Goal: Information Seeking & Learning: Compare options

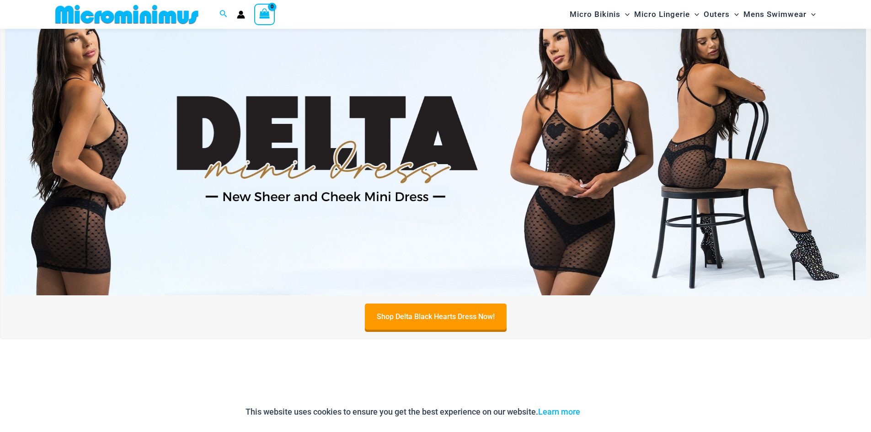
scroll to position [405, 0]
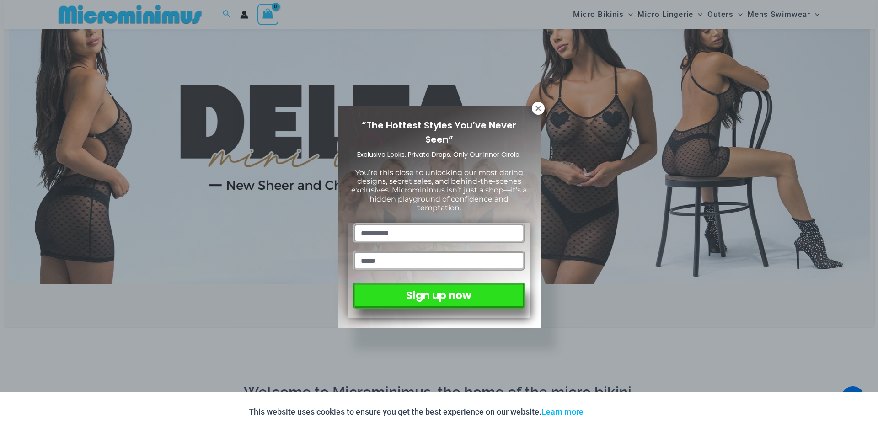
click at [543, 109] on button at bounding box center [538, 108] width 13 height 13
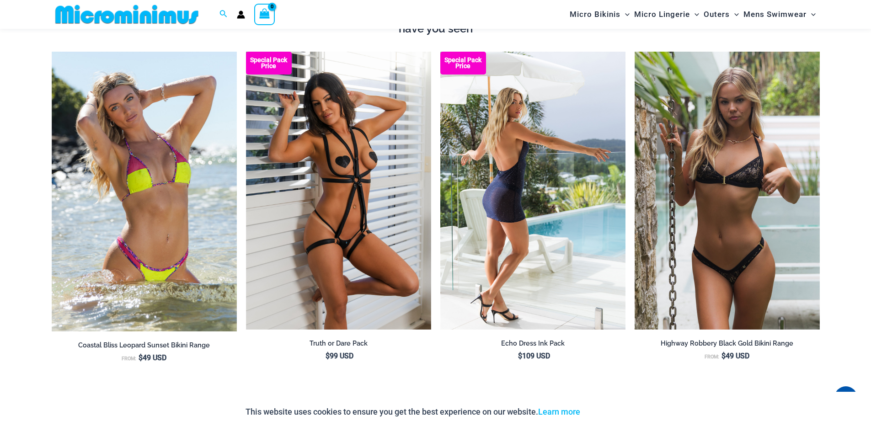
scroll to position [1228, 0]
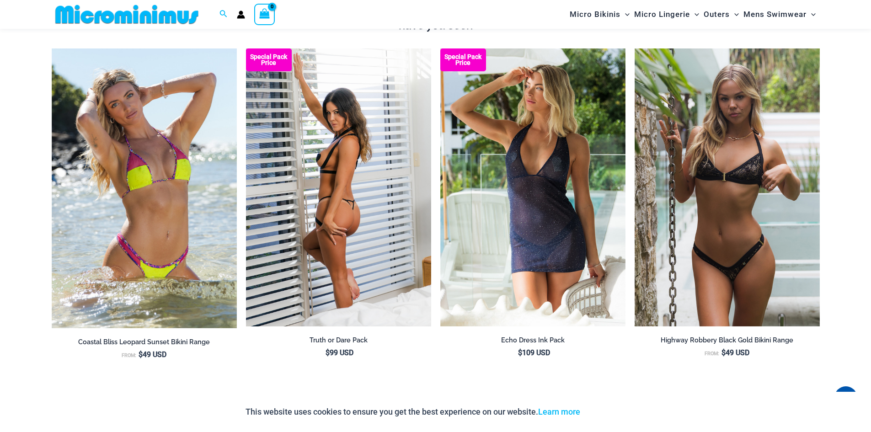
click at [357, 247] on img at bounding box center [338, 187] width 185 height 278
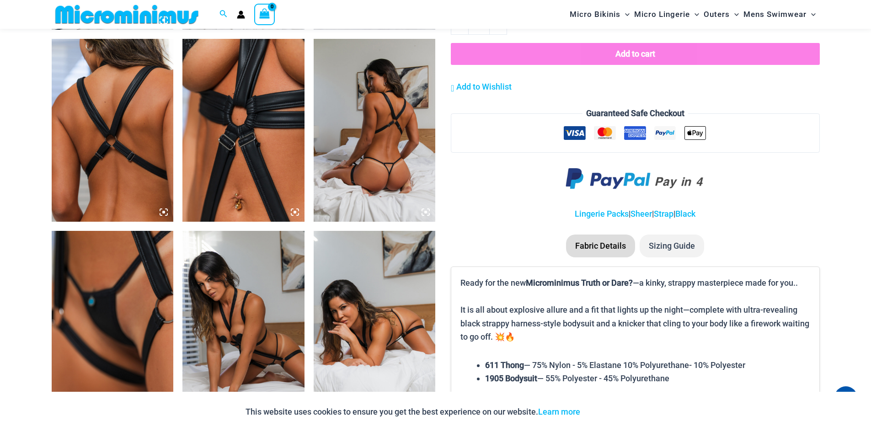
scroll to position [861, 0]
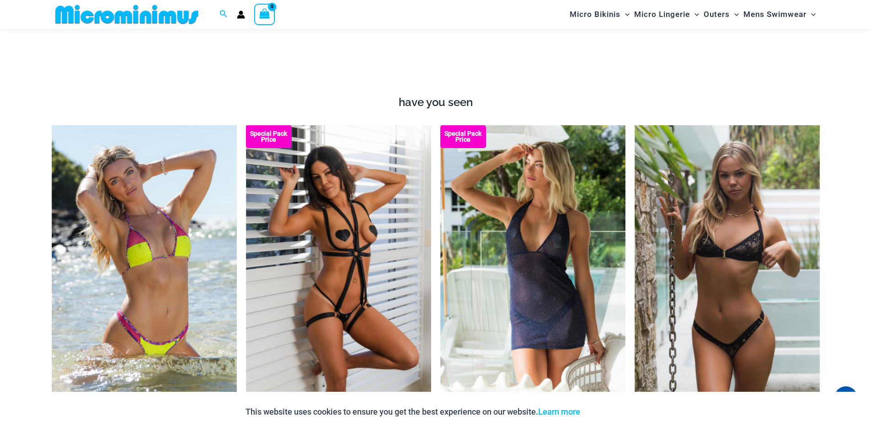
scroll to position [1136, 0]
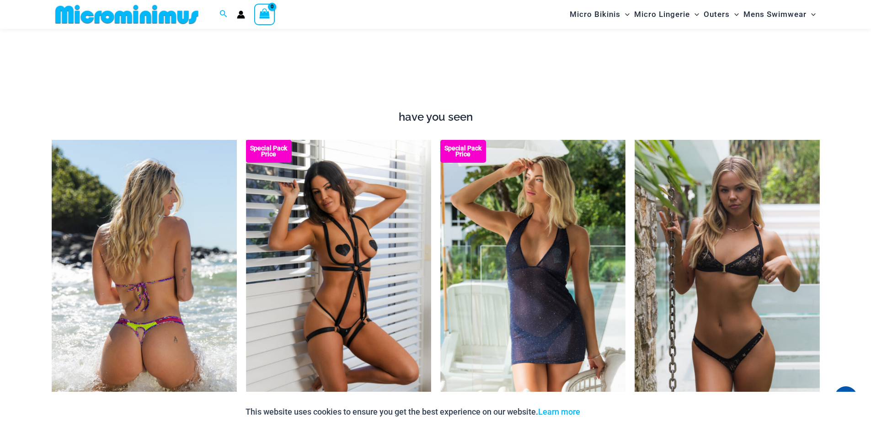
click at [123, 286] on img at bounding box center [144, 280] width 185 height 280
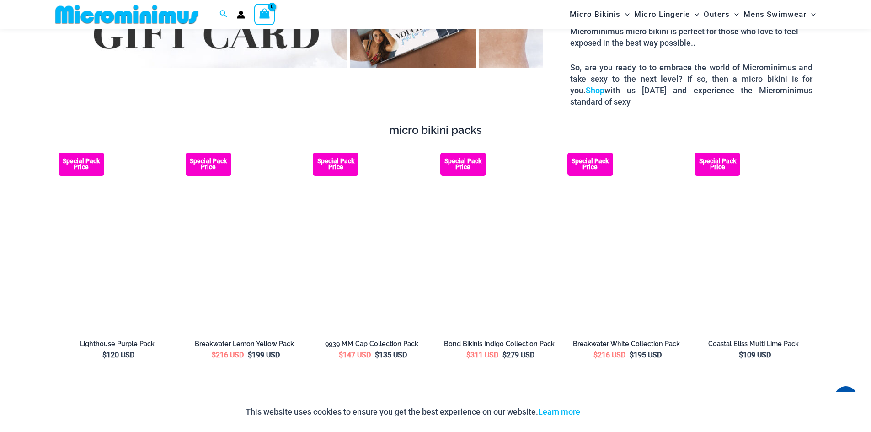
scroll to position [1685, 0]
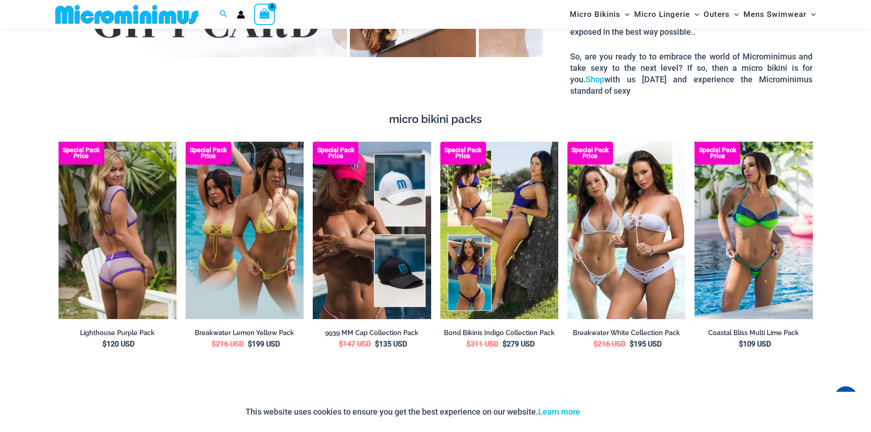
click at [134, 263] on img at bounding box center [118, 230] width 118 height 177
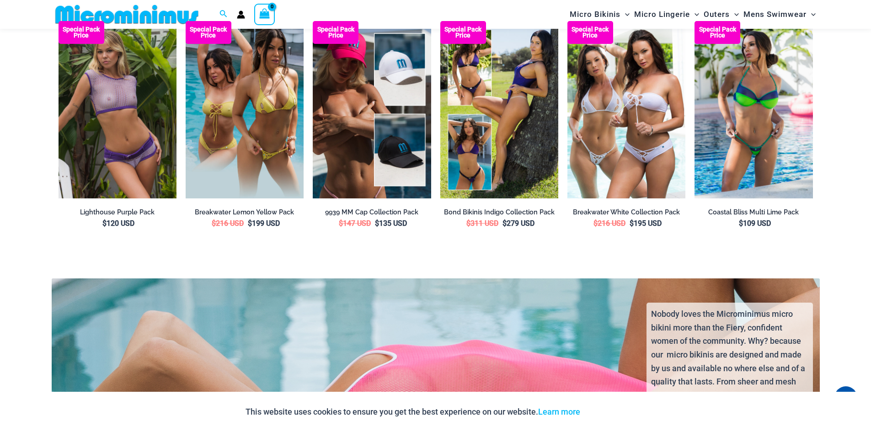
scroll to position [1777, 0]
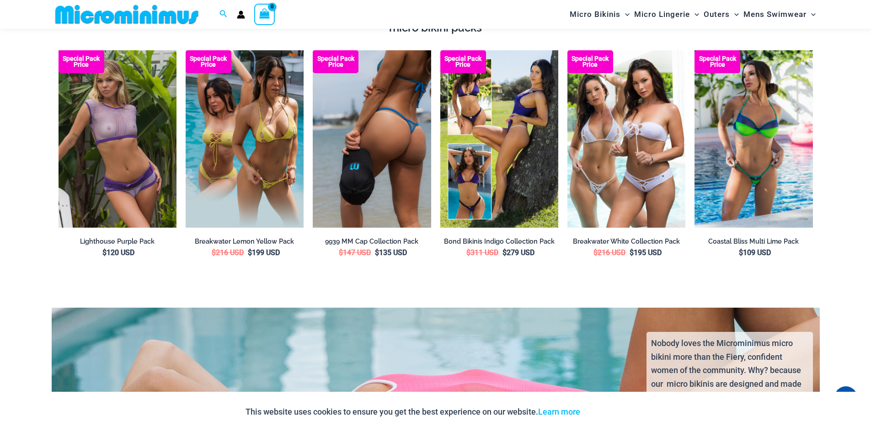
click at [352, 166] on img at bounding box center [372, 138] width 118 height 177
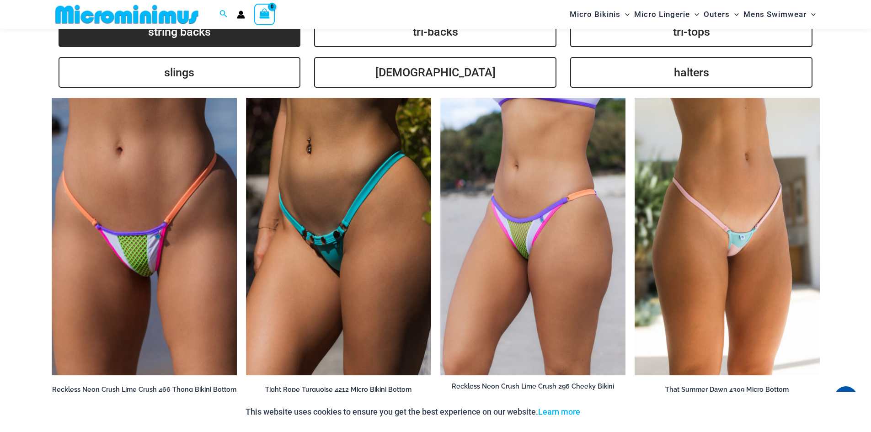
scroll to position [2280, 0]
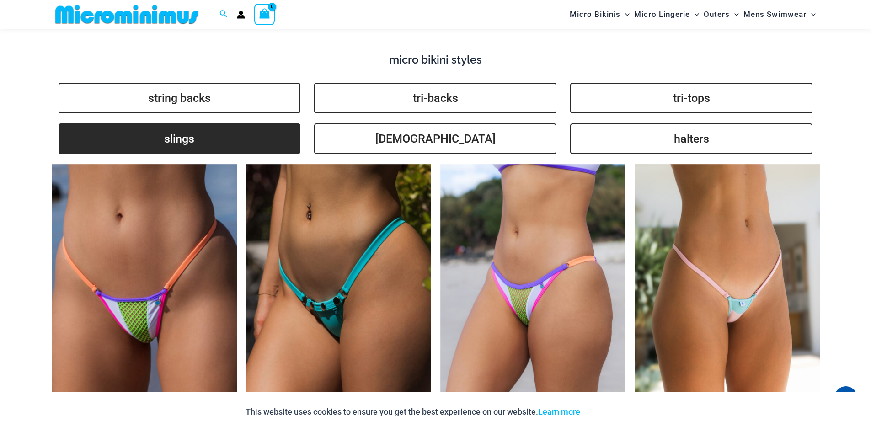
click at [184, 129] on link "slings" at bounding box center [180, 138] width 242 height 31
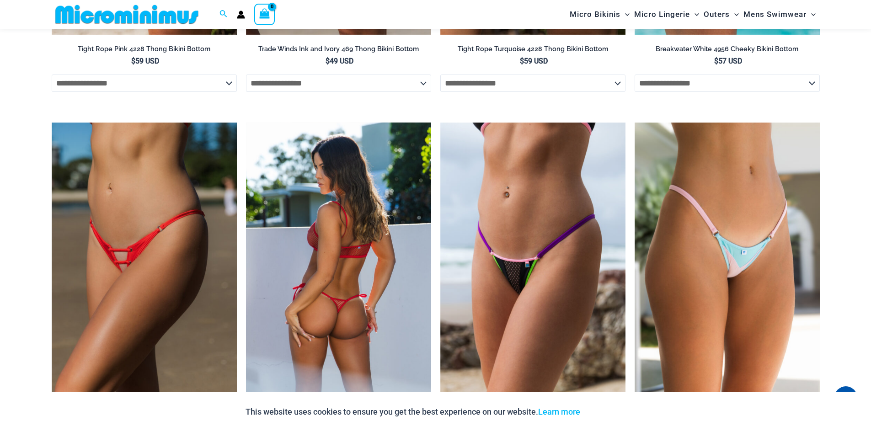
scroll to position [3103, 0]
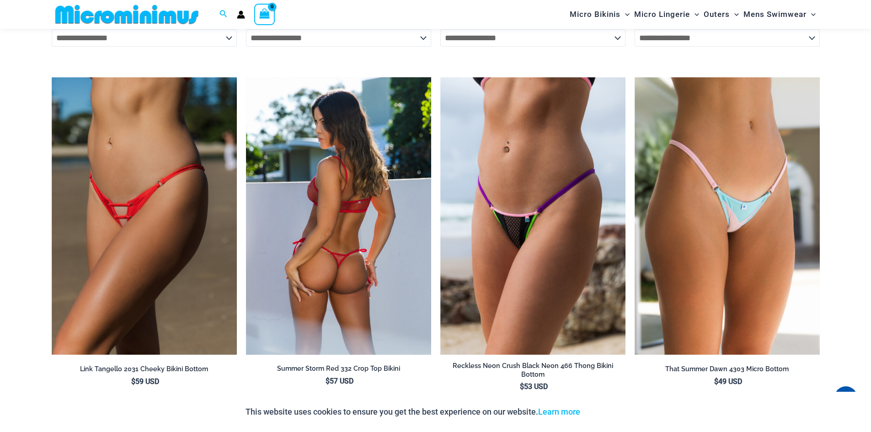
click at [355, 242] on img at bounding box center [338, 216] width 185 height 278
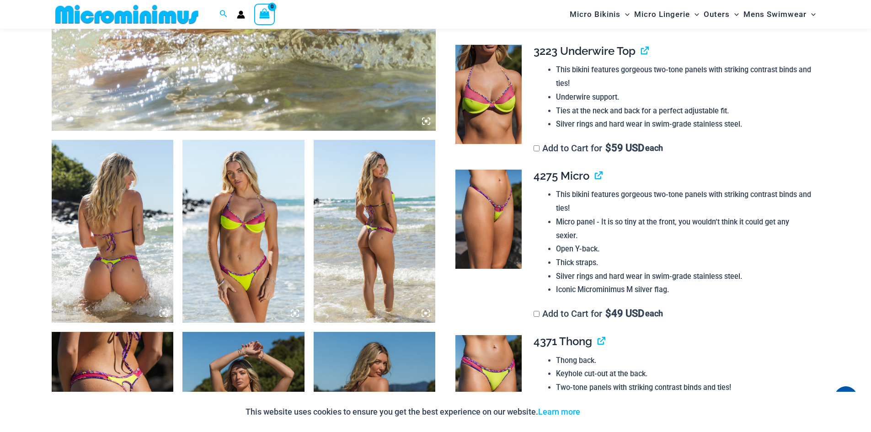
scroll to position [586, 0]
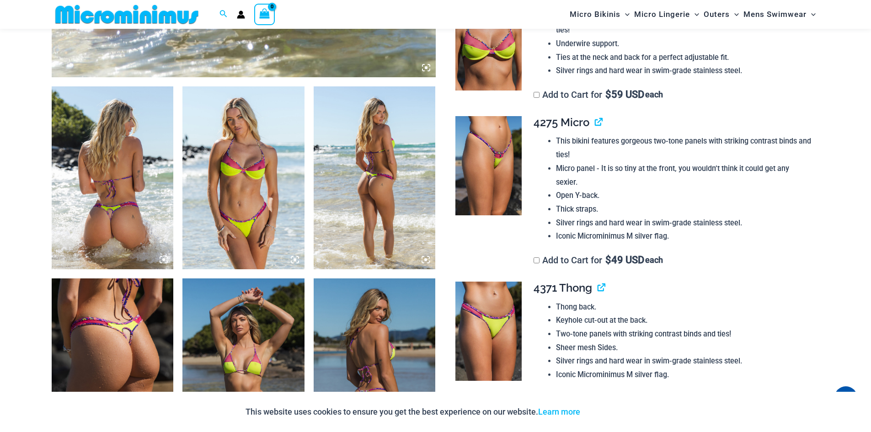
click at [123, 229] on img at bounding box center [113, 177] width 122 height 183
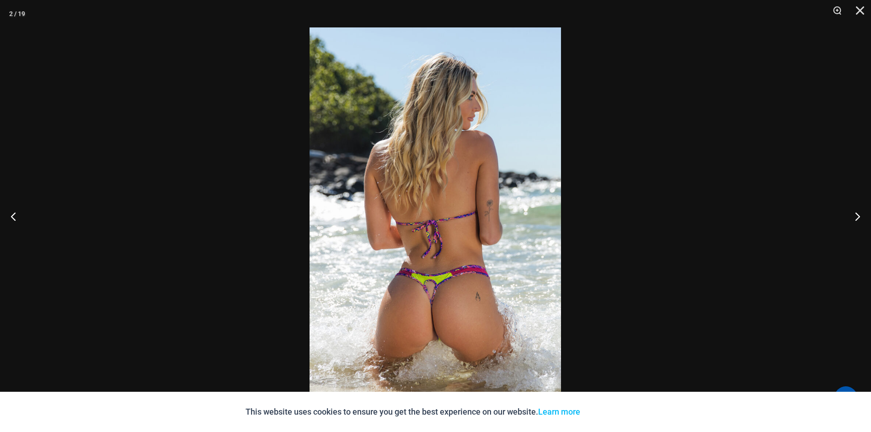
click at [124, 230] on div at bounding box center [435, 216] width 871 height 432
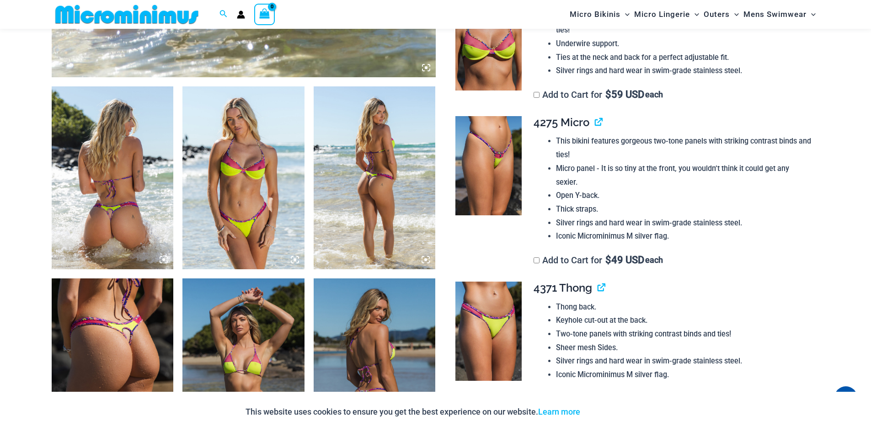
click at [124, 231] on img at bounding box center [113, 177] width 122 height 183
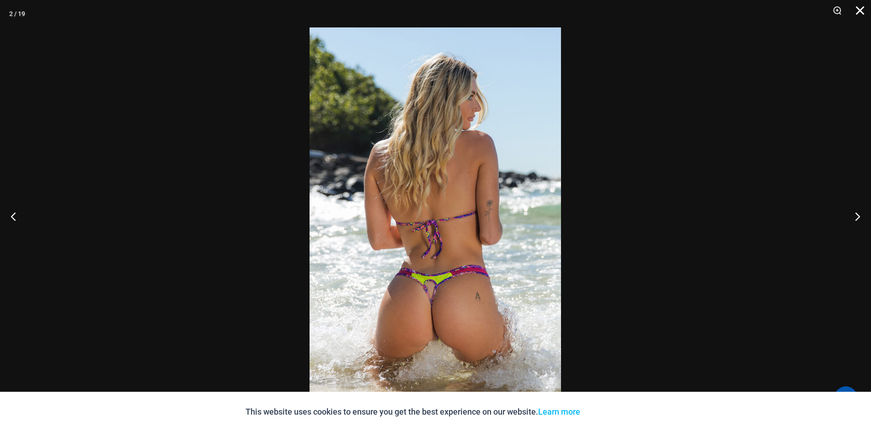
click at [862, 10] on button "Close" at bounding box center [857, 13] width 23 height 27
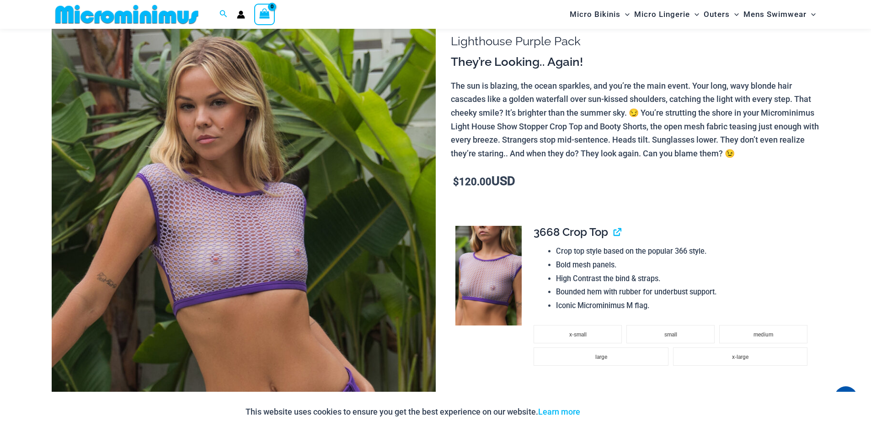
scroll to position [84, 0]
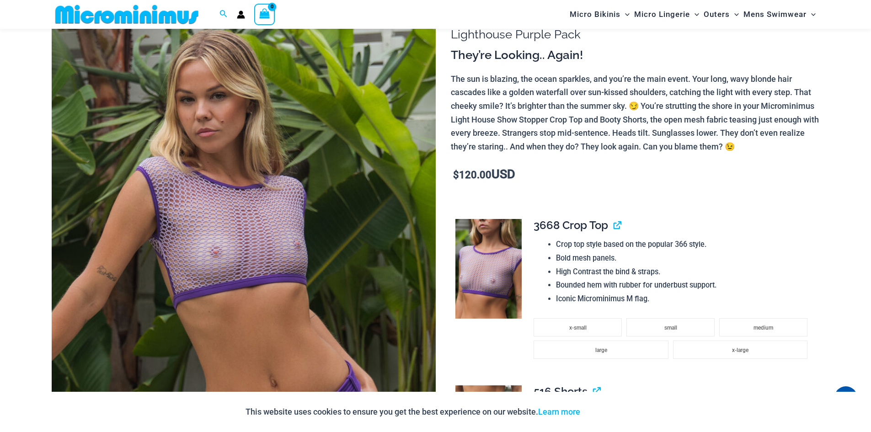
click at [225, 292] on img at bounding box center [244, 287] width 384 height 576
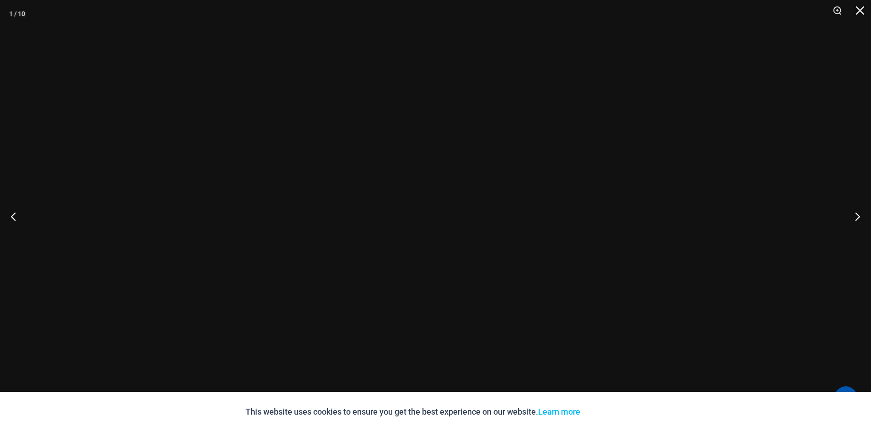
click at [228, 292] on div at bounding box center [435, 216] width 871 height 432
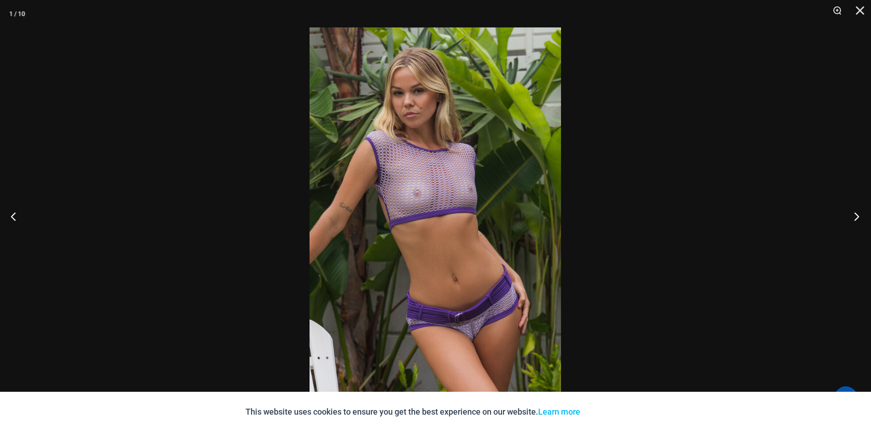
click at [856, 219] on button "Next" at bounding box center [854, 216] width 34 height 46
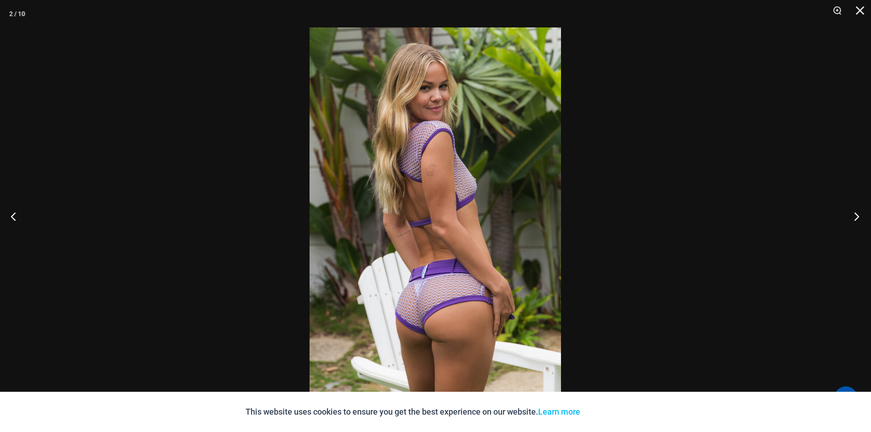
click at [856, 220] on button "Next" at bounding box center [854, 216] width 34 height 46
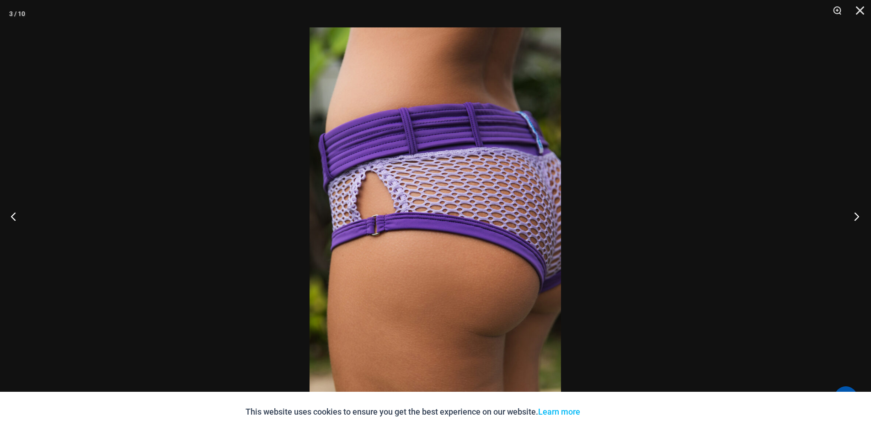
click at [856, 220] on button "Next" at bounding box center [854, 216] width 34 height 46
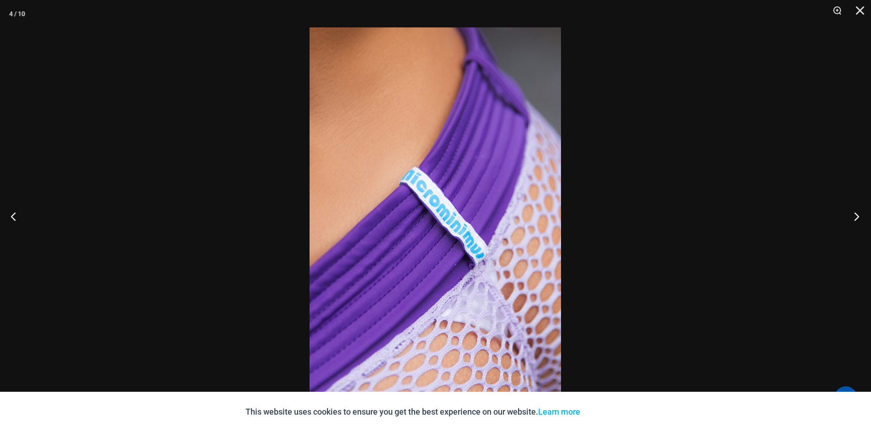
click at [853, 222] on button "Next" at bounding box center [854, 216] width 34 height 46
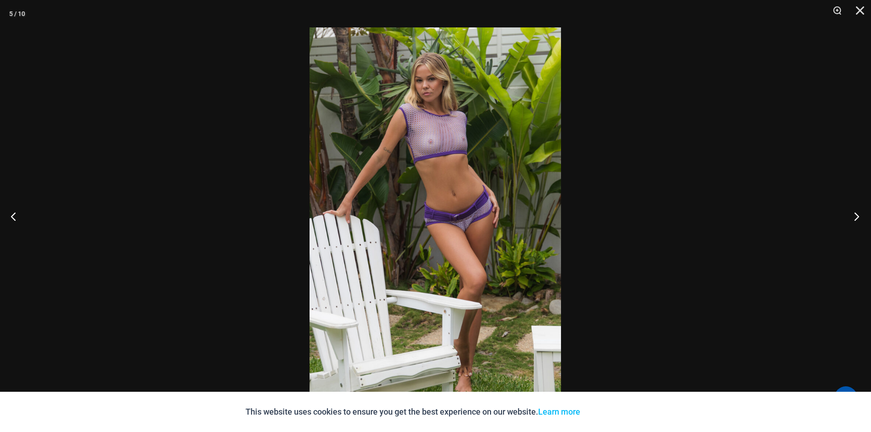
click at [852, 223] on button "Next" at bounding box center [854, 216] width 34 height 46
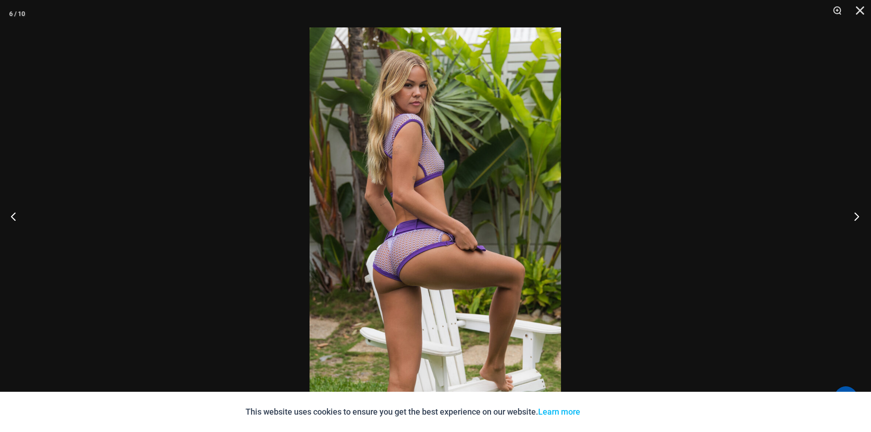
click at [851, 224] on button "Next" at bounding box center [854, 216] width 34 height 46
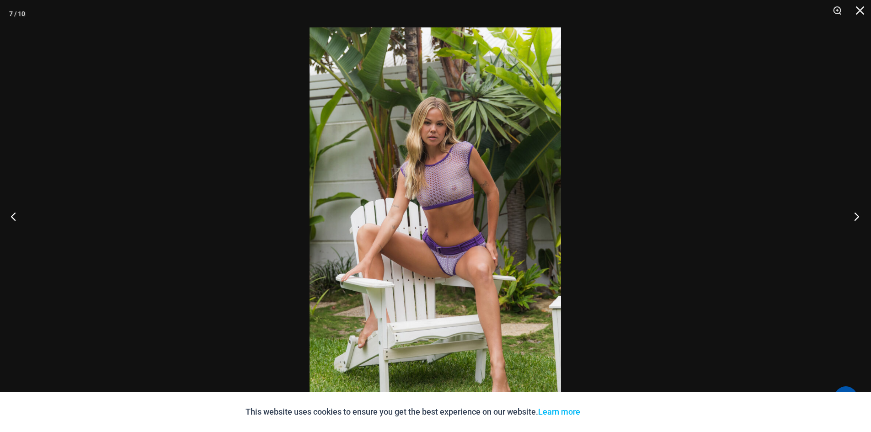
click at [851, 224] on button "Next" at bounding box center [854, 216] width 34 height 46
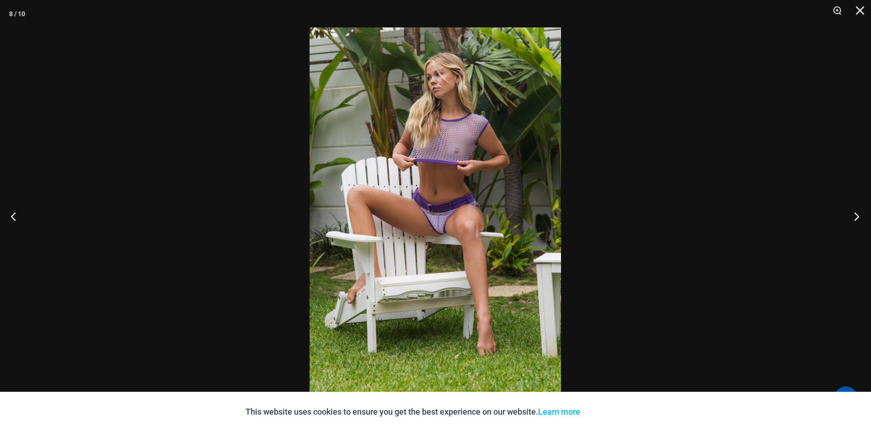
click at [849, 226] on button "Next" at bounding box center [854, 216] width 34 height 46
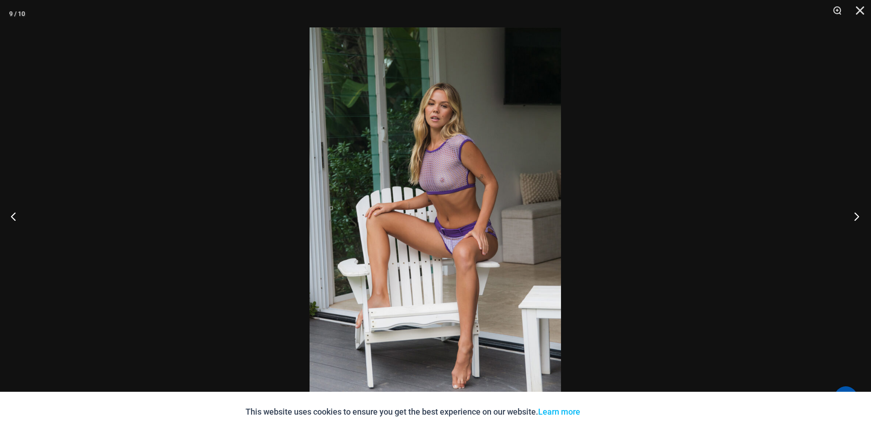
click at [849, 226] on button "Next" at bounding box center [854, 216] width 34 height 46
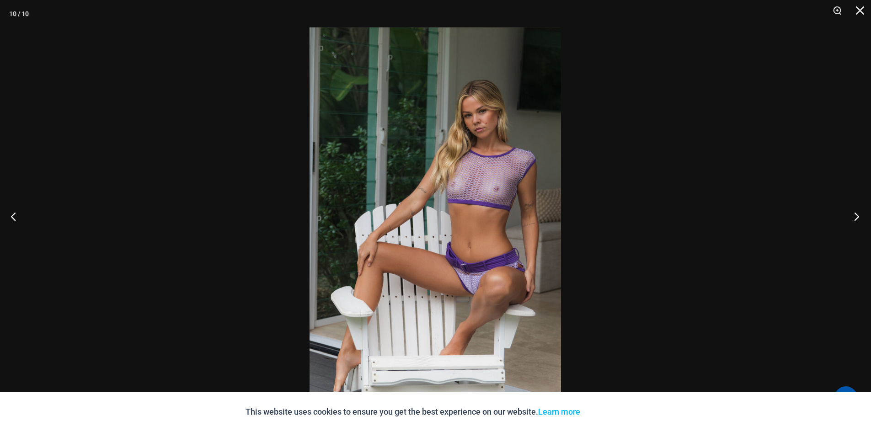
click at [849, 225] on button "Next" at bounding box center [854, 216] width 34 height 46
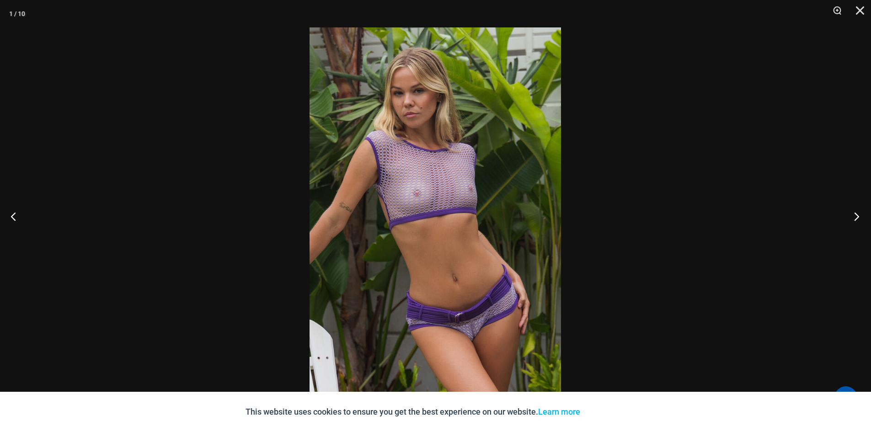
click at [849, 225] on button "Next" at bounding box center [854, 216] width 34 height 46
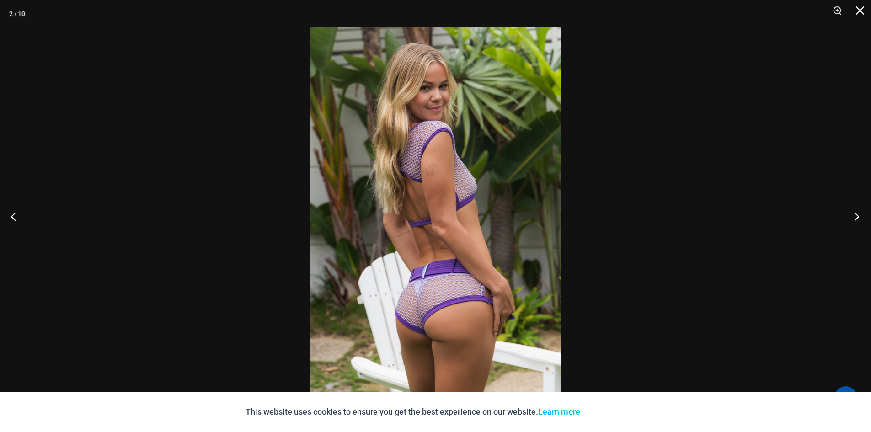
click at [849, 225] on button "Next" at bounding box center [854, 216] width 34 height 46
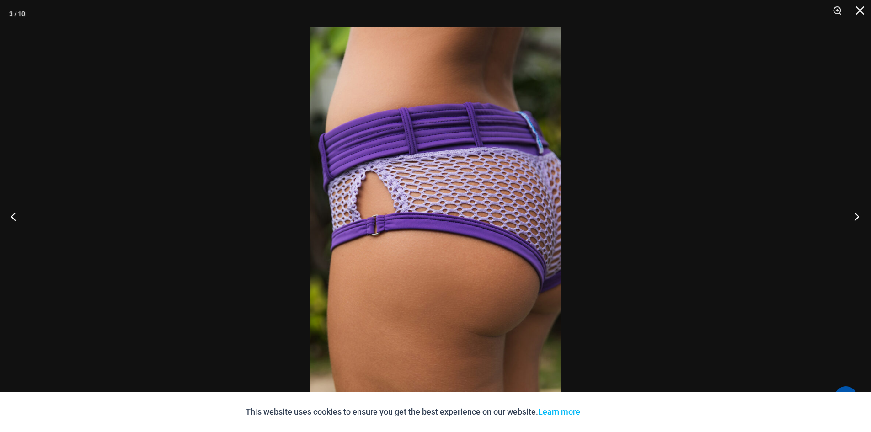
click at [849, 225] on button "Next" at bounding box center [854, 216] width 34 height 46
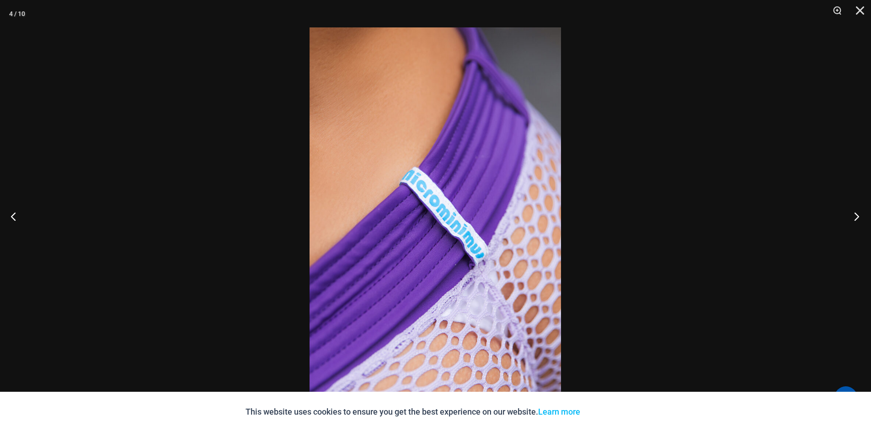
click at [848, 226] on button "Next" at bounding box center [854, 216] width 34 height 46
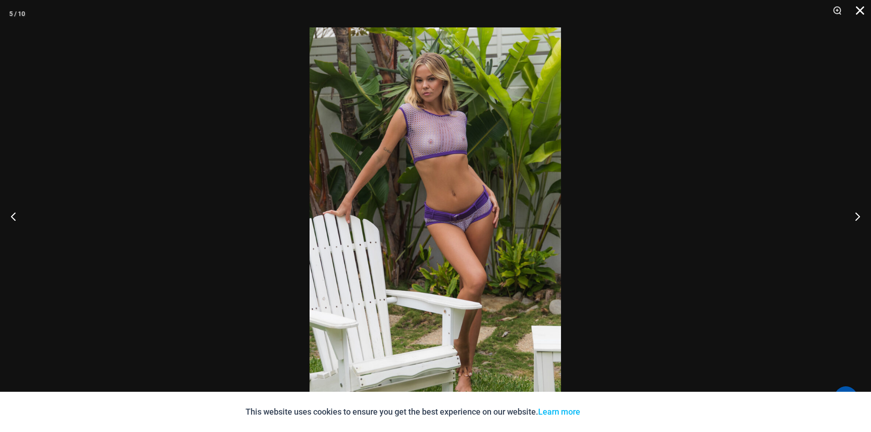
click at [861, 13] on button "Close" at bounding box center [857, 13] width 23 height 27
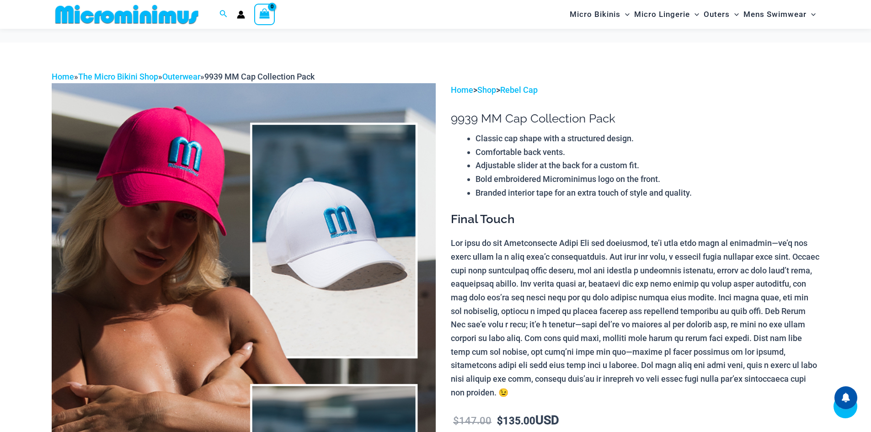
scroll to position [547, 0]
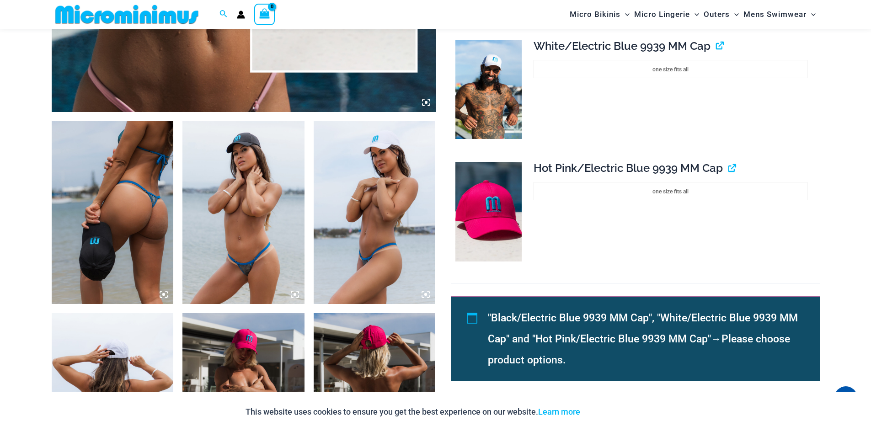
click at [265, 244] on img at bounding box center [243, 212] width 122 height 183
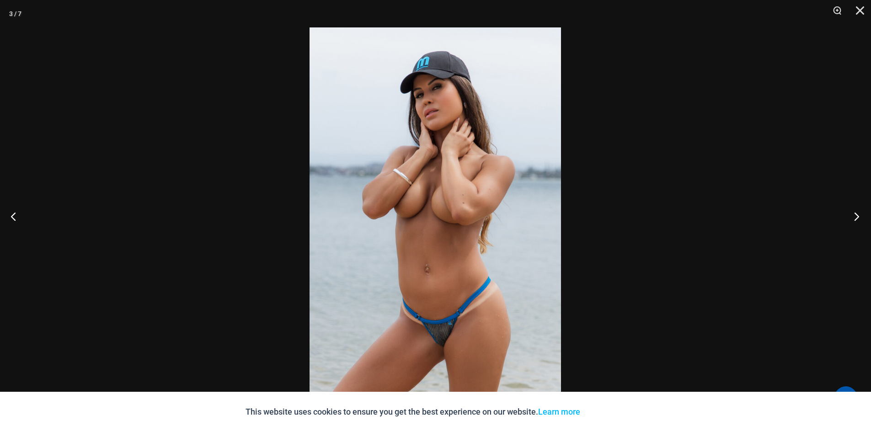
click at [857, 215] on button "Next" at bounding box center [854, 216] width 34 height 46
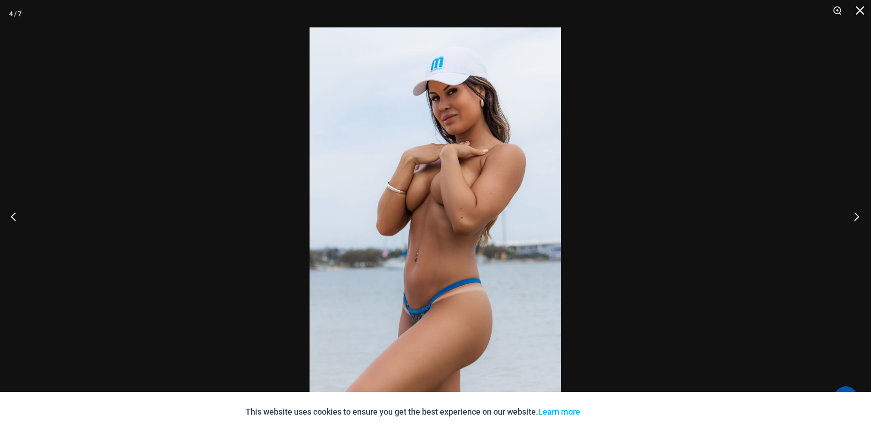
click at [853, 216] on button "Next" at bounding box center [854, 216] width 34 height 46
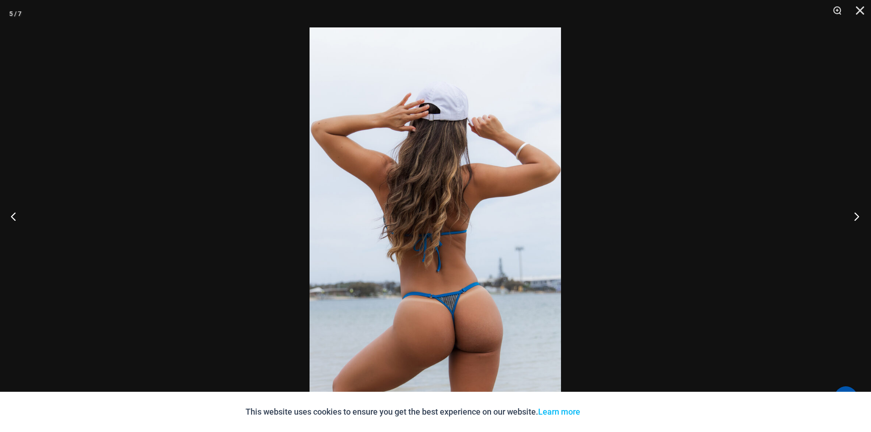
click at [852, 217] on button "Next" at bounding box center [854, 216] width 34 height 46
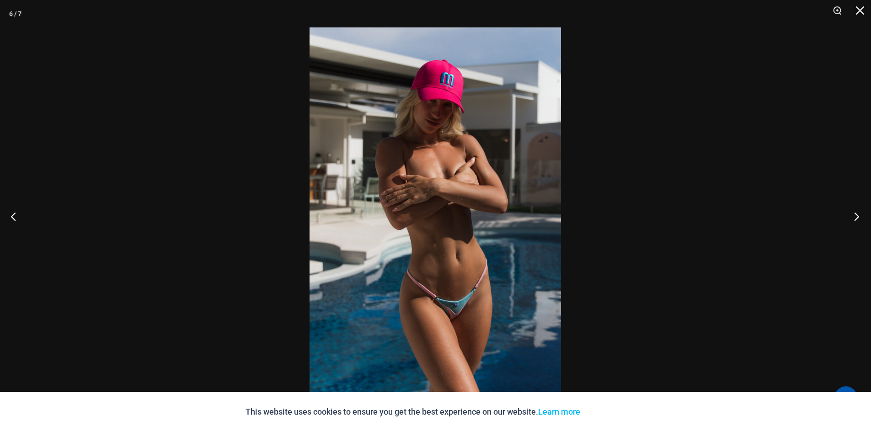
click at [851, 218] on button "Next" at bounding box center [854, 216] width 34 height 46
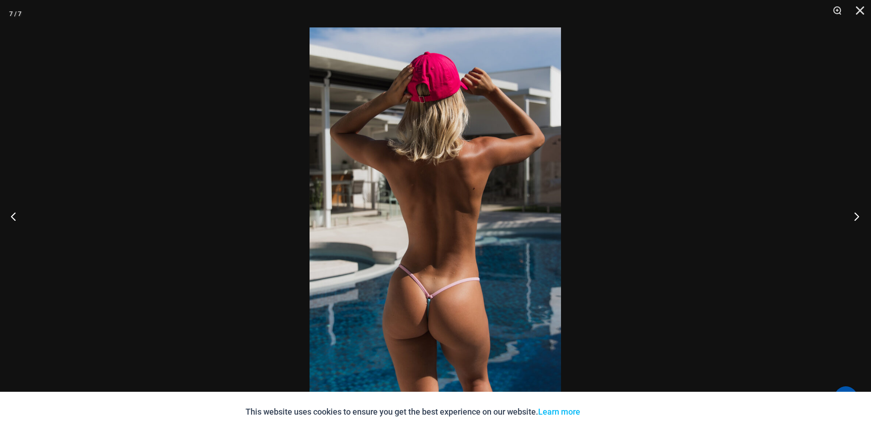
click at [851, 218] on button "Next" at bounding box center [854, 216] width 34 height 46
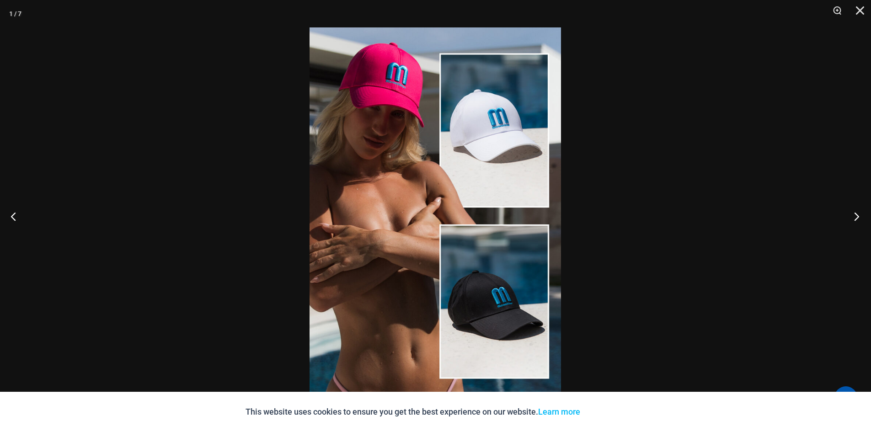
click at [851, 219] on button "Next" at bounding box center [854, 216] width 34 height 46
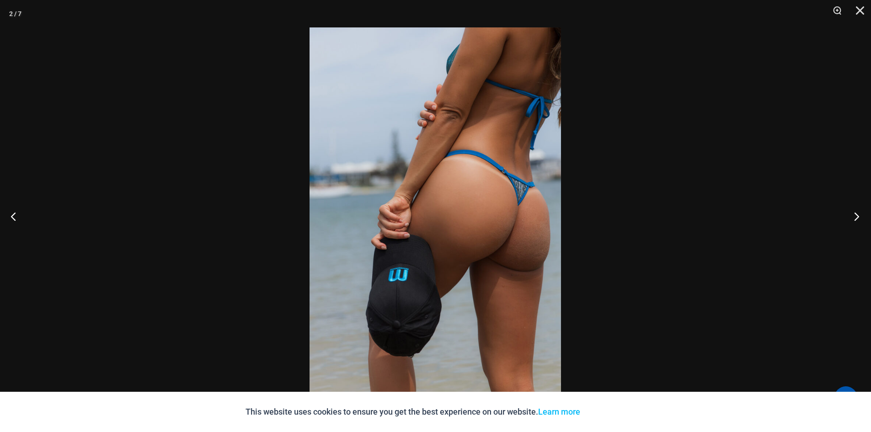
click at [851, 219] on button "Next" at bounding box center [854, 216] width 34 height 46
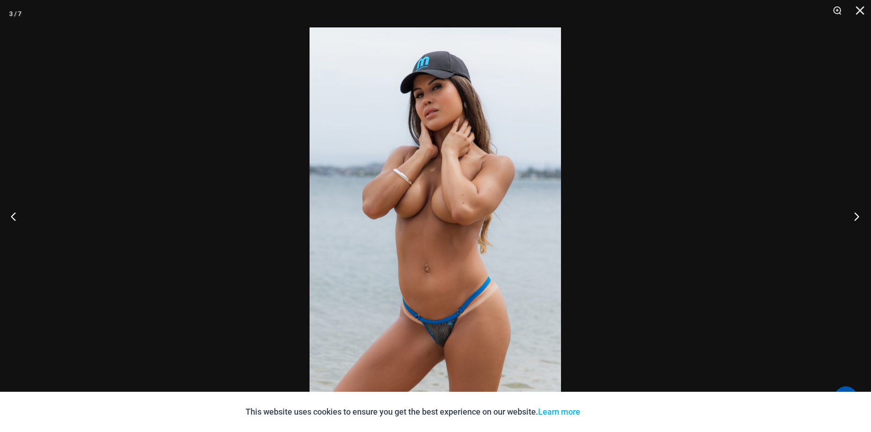
click at [851, 219] on button "Next" at bounding box center [854, 216] width 34 height 46
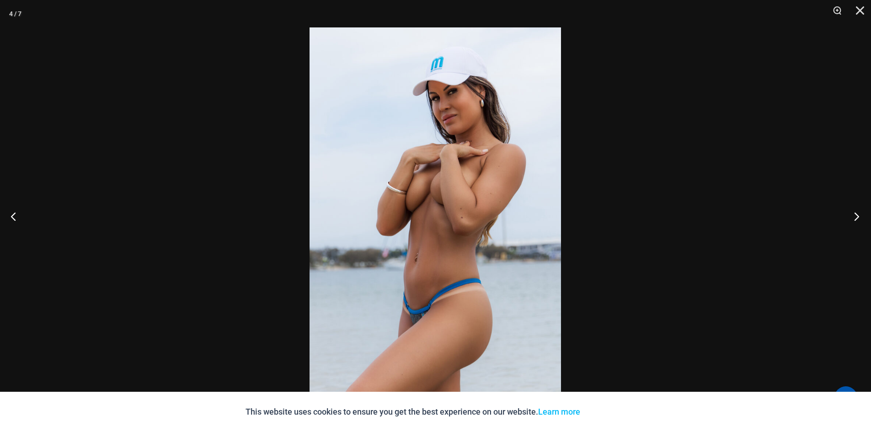
click at [851, 219] on button "Next" at bounding box center [854, 216] width 34 height 46
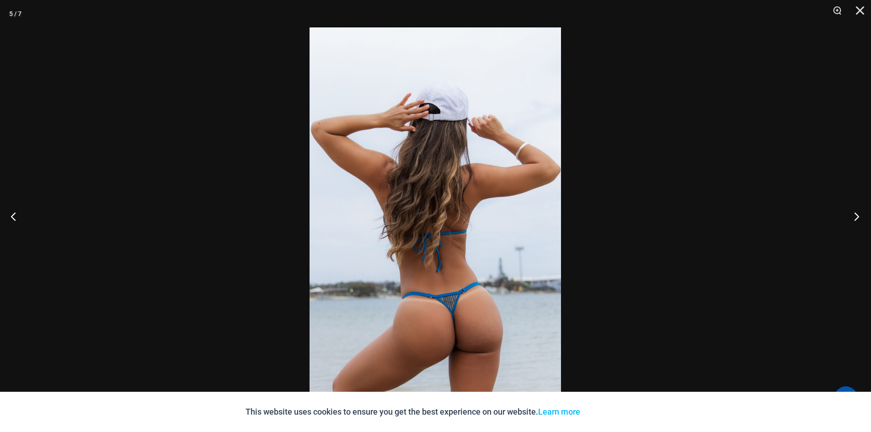
click at [851, 219] on button "Next" at bounding box center [854, 216] width 34 height 46
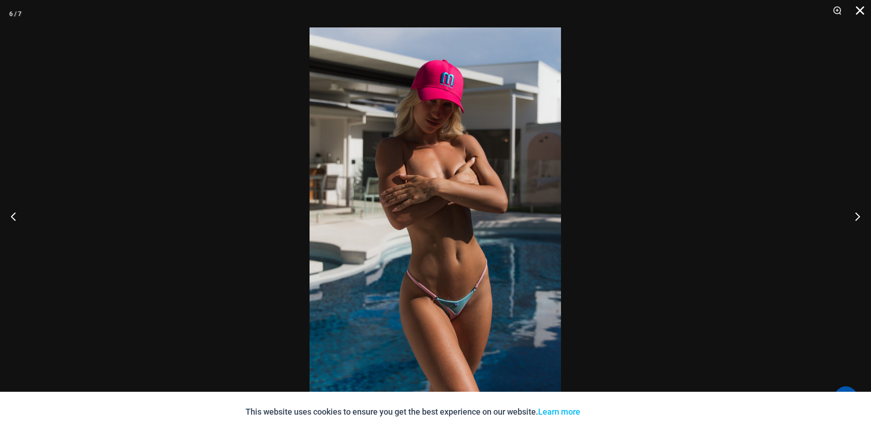
click at [859, 7] on button "Close" at bounding box center [857, 13] width 23 height 27
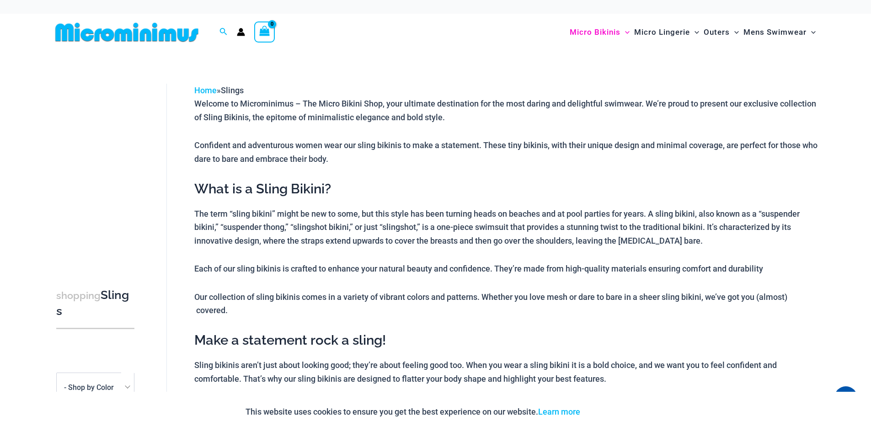
drag, startPoint x: 107, startPoint y: 53, endPoint x: 87, endPoint y: 78, distance: 31.9
click at [100, 52] on div "**********" at bounding box center [435, 363] width 805 height 624
drag, startPoint x: 27, startPoint y: 5, endPoint x: 27, endPoint y: 59, distance: 54.0
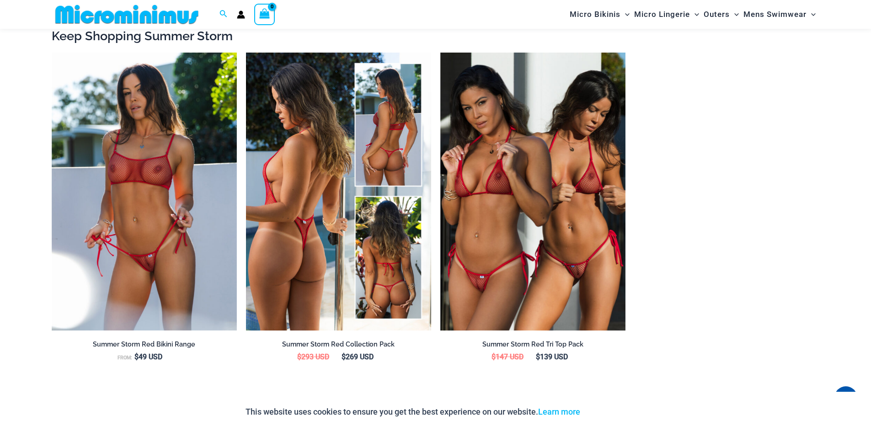
scroll to position [1049, 0]
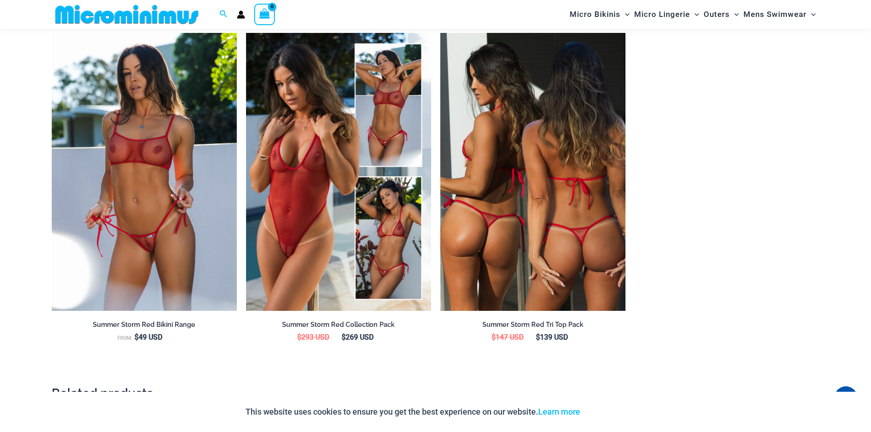
click at [517, 218] on img at bounding box center [532, 172] width 185 height 278
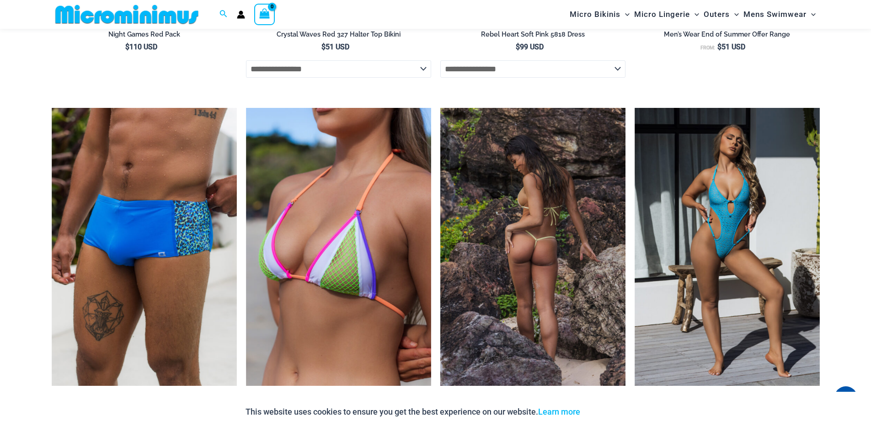
scroll to position [2430, 0]
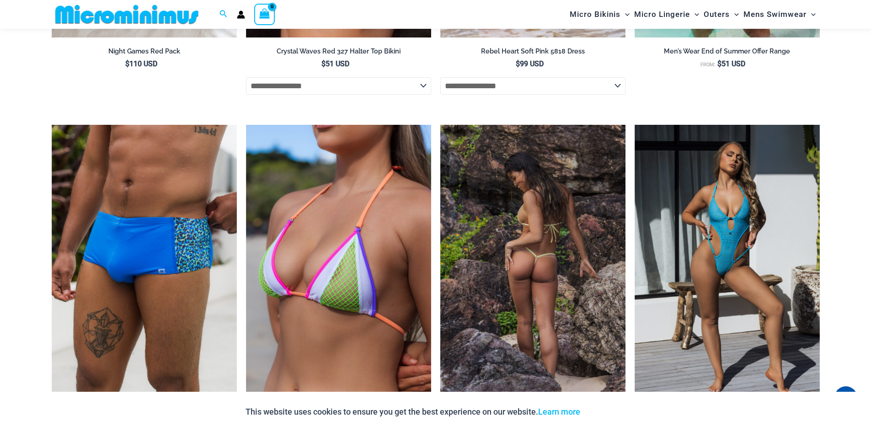
click at [546, 257] on img at bounding box center [532, 264] width 185 height 278
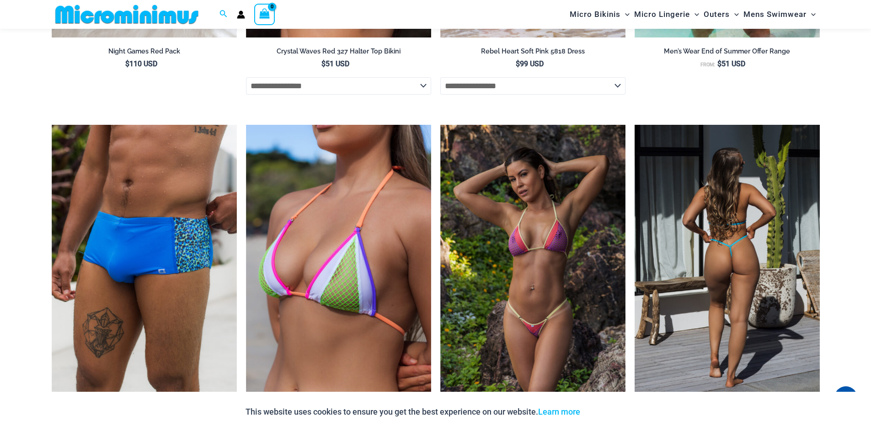
click at [691, 243] on img at bounding box center [727, 264] width 185 height 278
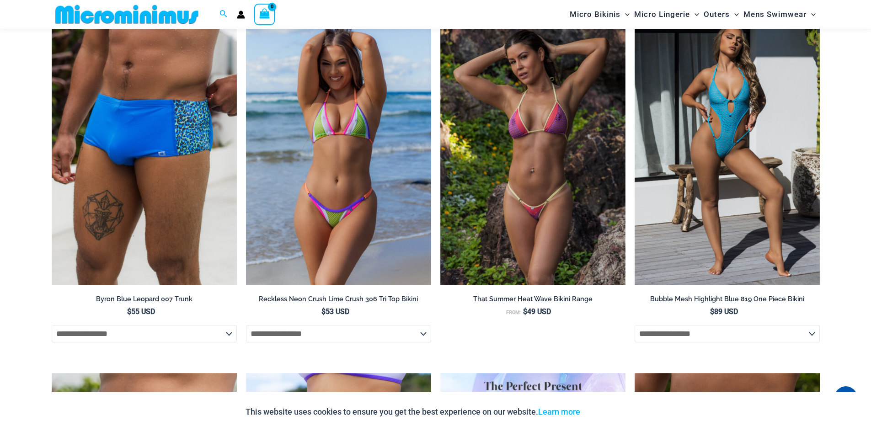
scroll to position [2522, 0]
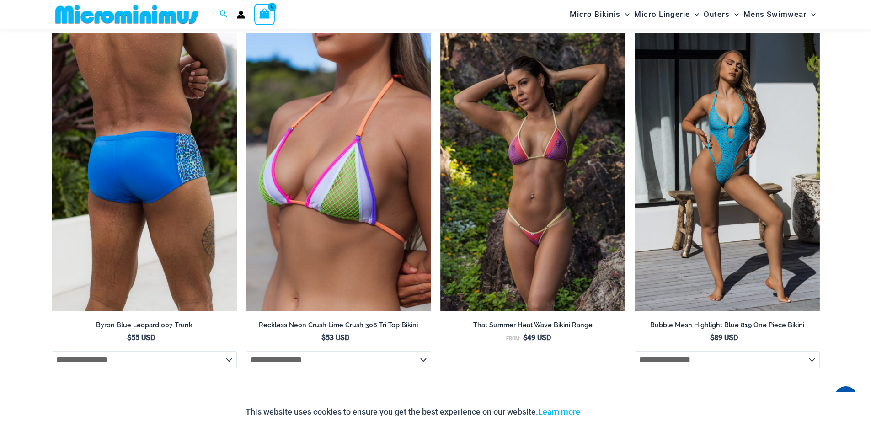
click at [227, 364] on select "**********" at bounding box center [144, 359] width 185 height 17
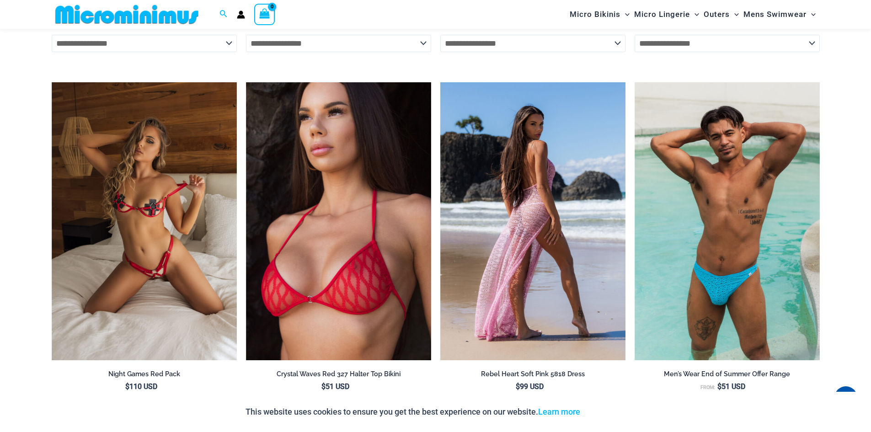
scroll to position [2110, 0]
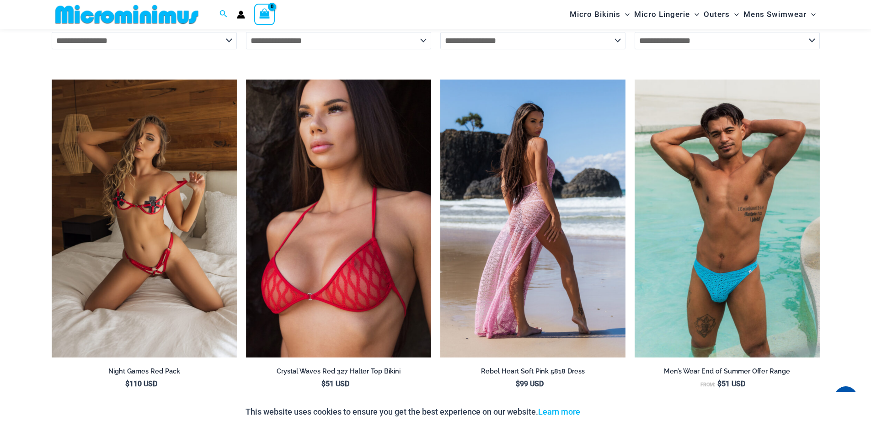
click at [538, 209] on img at bounding box center [532, 219] width 185 height 278
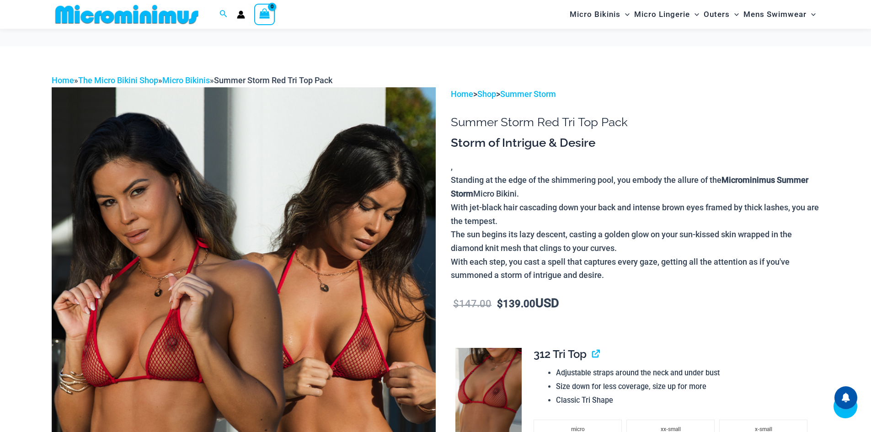
scroll to position [175, 0]
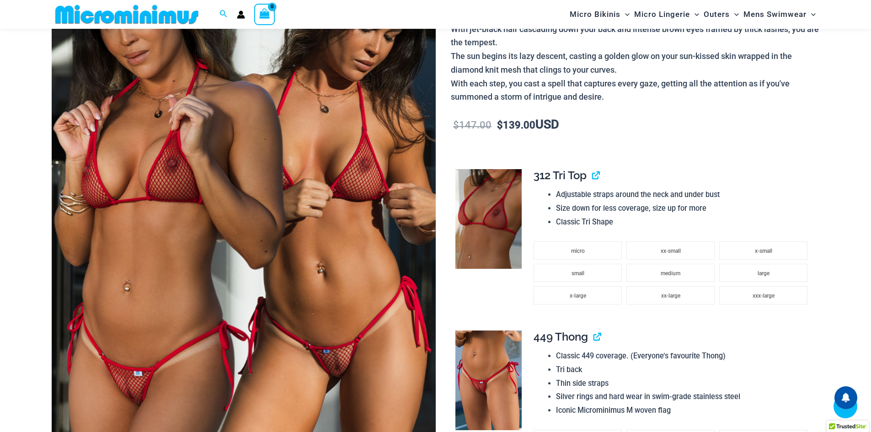
click at [283, 225] on img at bounding box center [244, 197] width 384 height 576
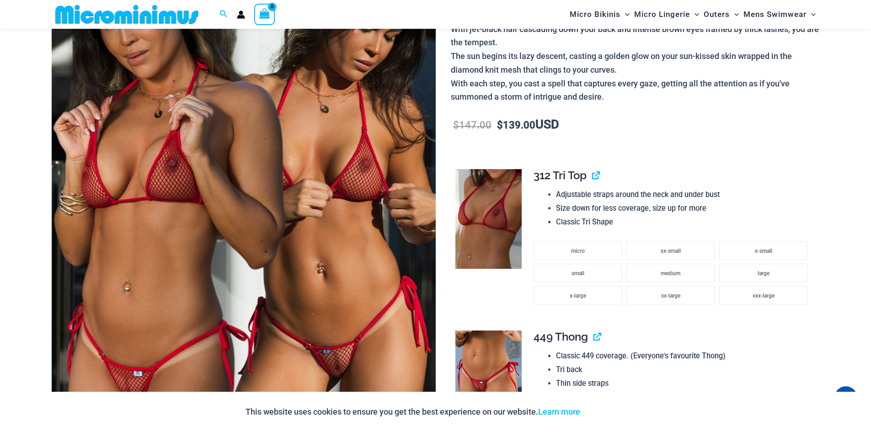
click at [283, 224] on img at bounding box center [244, 197] width 384 height 576
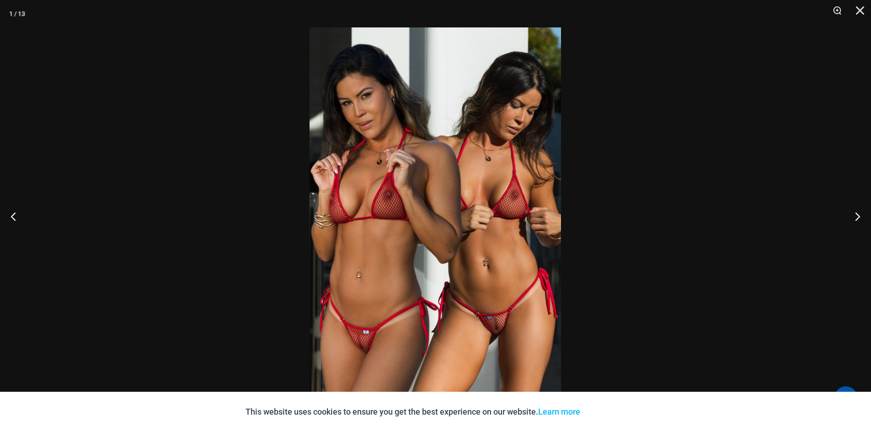
click at [504, 225] on img at bounding box center [436, 215] width 252 height 377
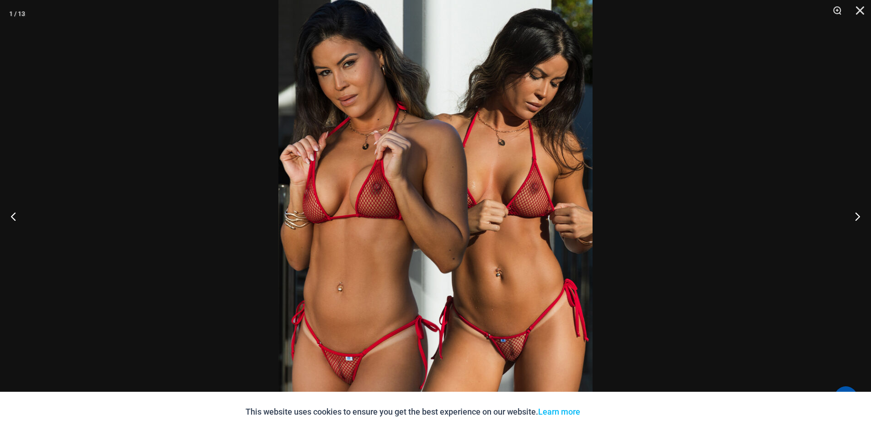
click at [503, 224] on img at bounding box center [435, 214] width 314 height 471
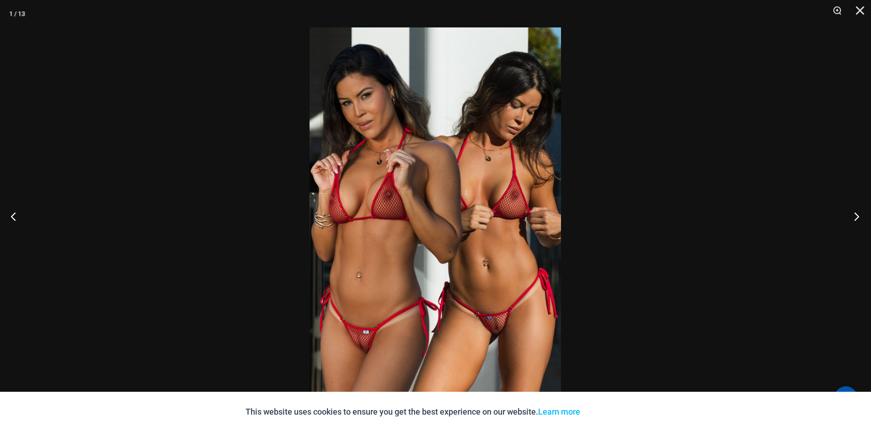
click at [854, 217] on button "Next" at bounding box center [854, 216] width 34 height 46
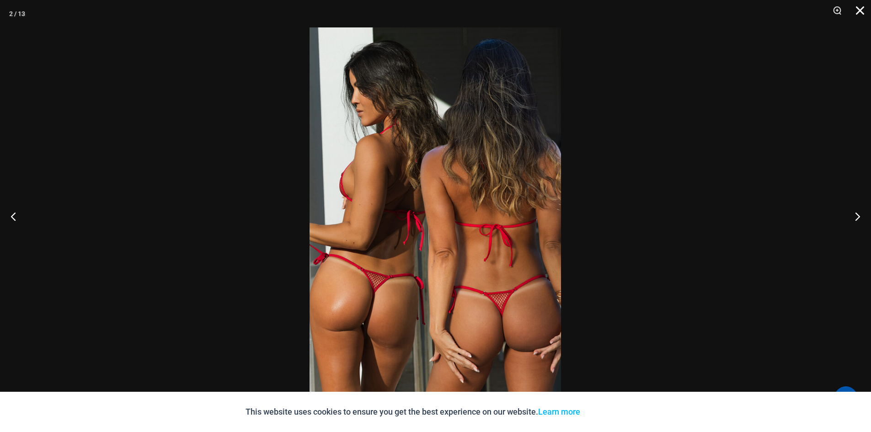
click at [862, 7] on button "Close" at bounding box center [857, 13] width 23 height 27
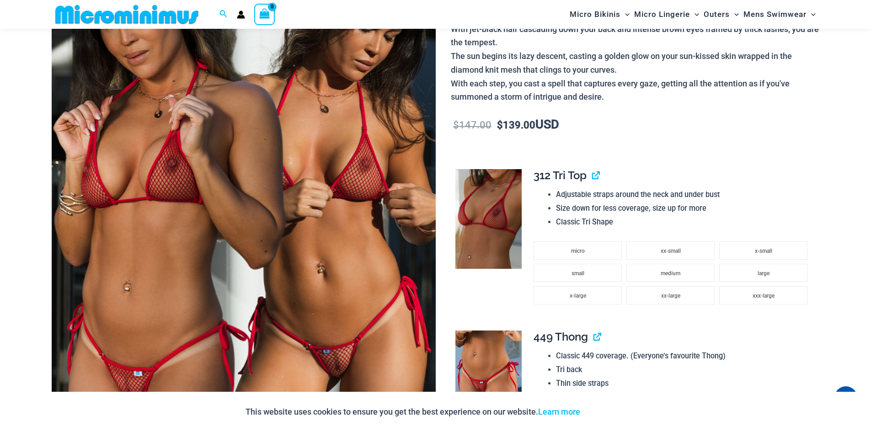
drag, startPoint x: 32, startPoint y: 15, endPoint x: 7, endPoint y: 71, distance: 62.0
click at [31, 13] on div "Search for: Search Search No products in the cart. No products in the cart. Con…" at bounding box center [435, 14] width 871 height 29
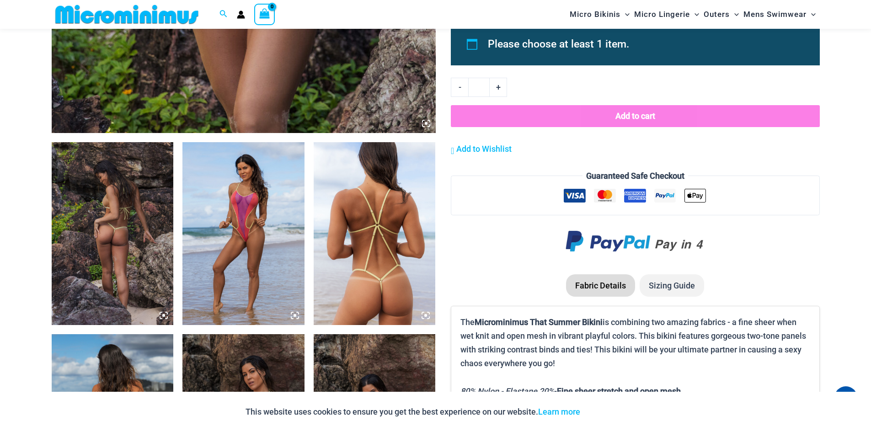
scroll to position [587, 0]
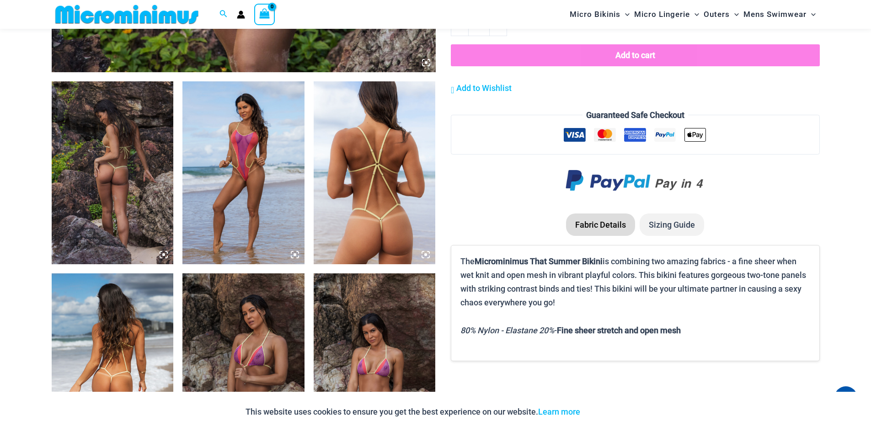
click at [363, 215] on img at bounding box center [375, 172] width 122 height 183
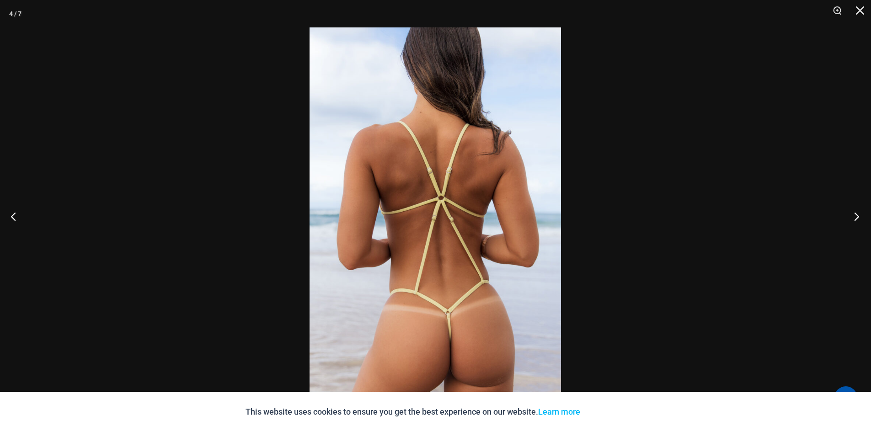
click at [855, 217] on button "Next" at bounding box center [854, 216] width 34 height 46
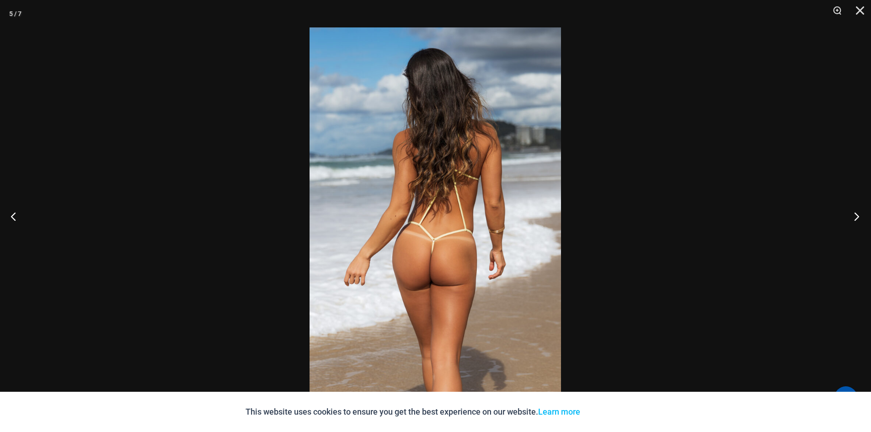
click at [854, 217] on button "Next" at bounding box center [854, 216] width 34 height 46
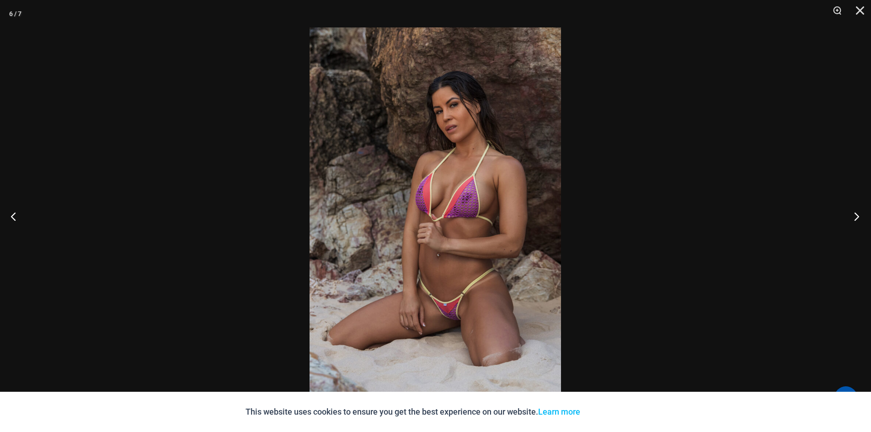
click at [854, 217] on button "Next" at bounding box center [854, 216] width 34 height 46
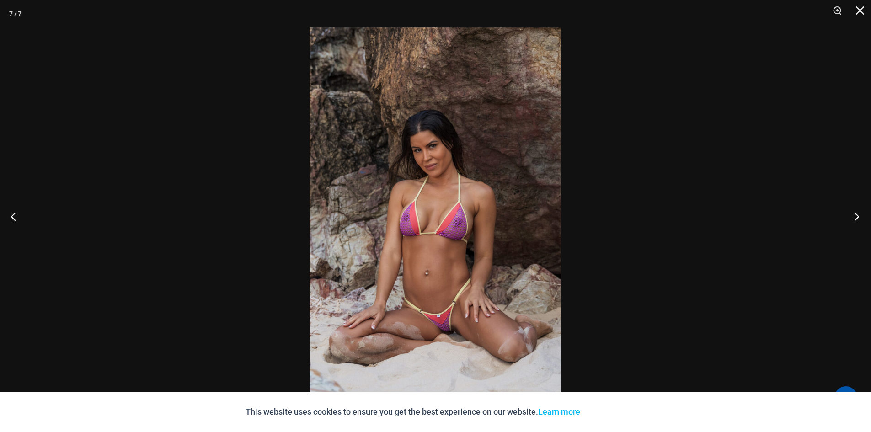
click at [854, 217] on button "Next" at bounding box center [854, 216] width 34 height 46
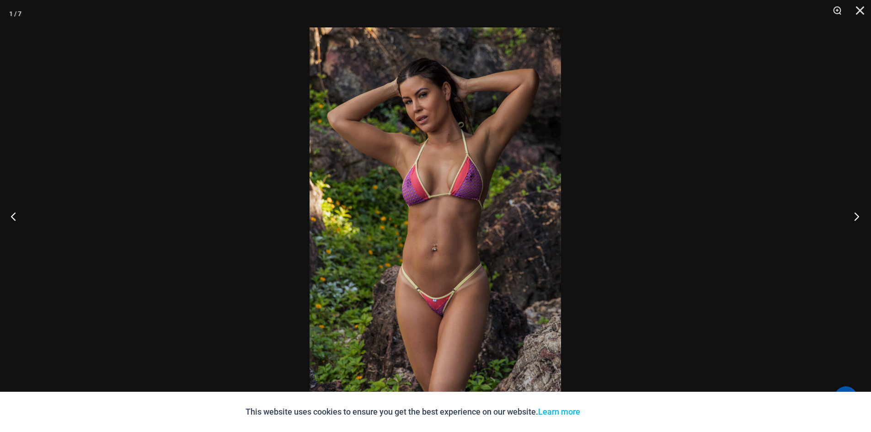
click at [854, 217] on button "Next" at bounding box center [854, 216] width 34 height 46
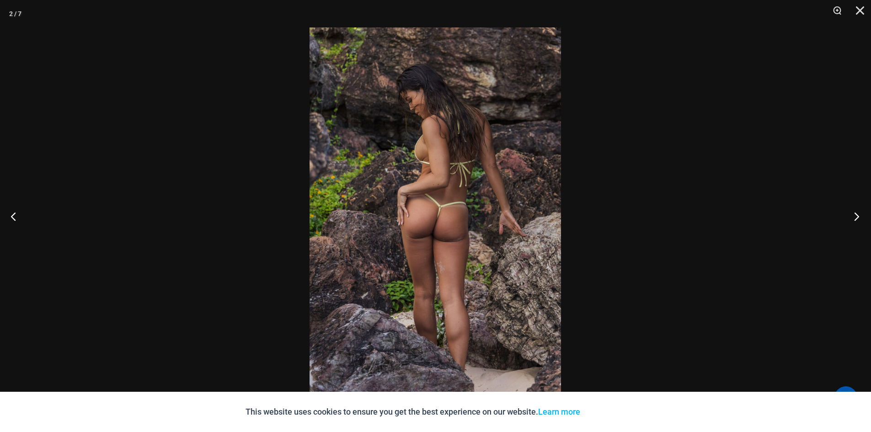
click at [854, 217] on button "Next" at bounding box center [854, 216] width 34 height 46
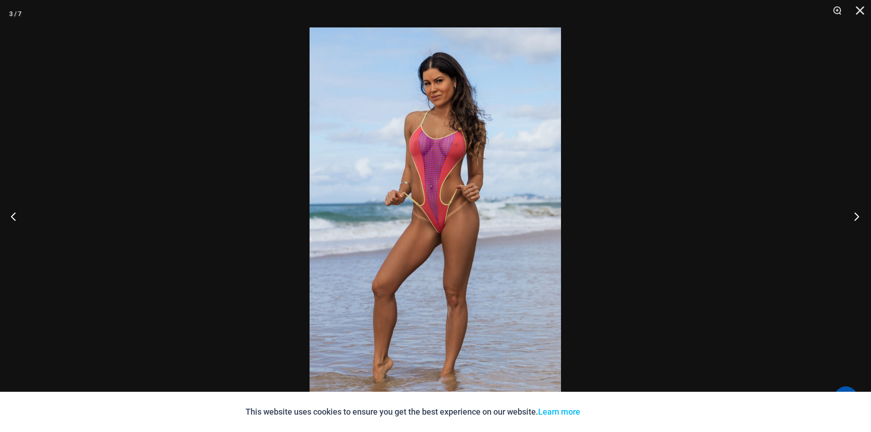
click at [854, 217] on button "Next" at bounding box center [854, 216] width 34 height 46
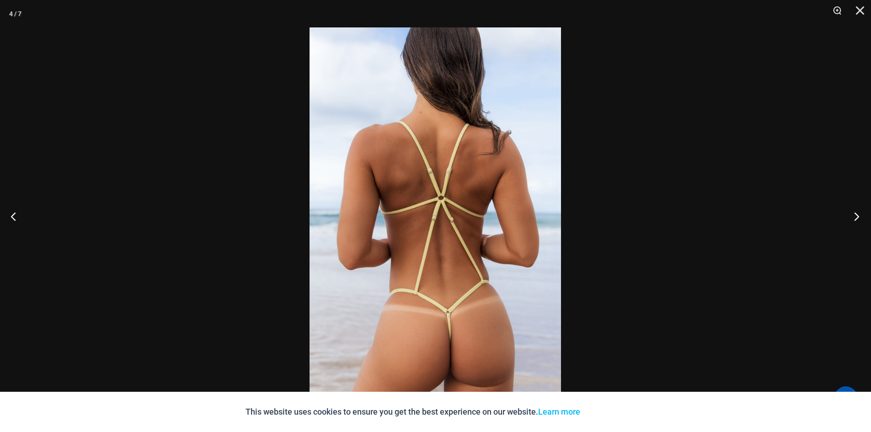
click at [854, 217] on button "Next" at bounding box center [854, 216] width 34 height 46
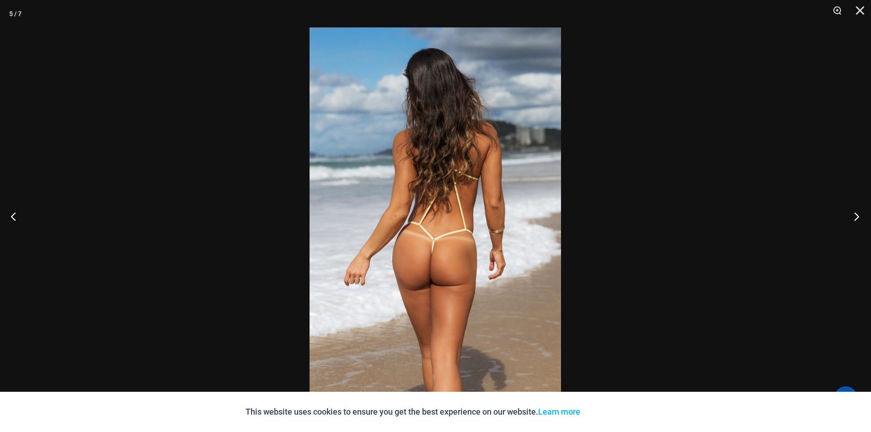
click at [854, 217] on button "Next" at bounding box center [854, 216] width 34 height 46
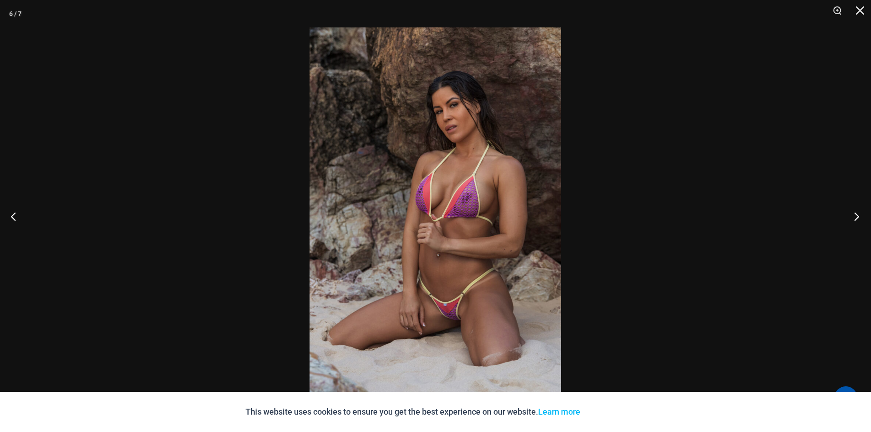
click at [854, 217] on button "Next" at bounding box center [854, 216] width 34 height 46
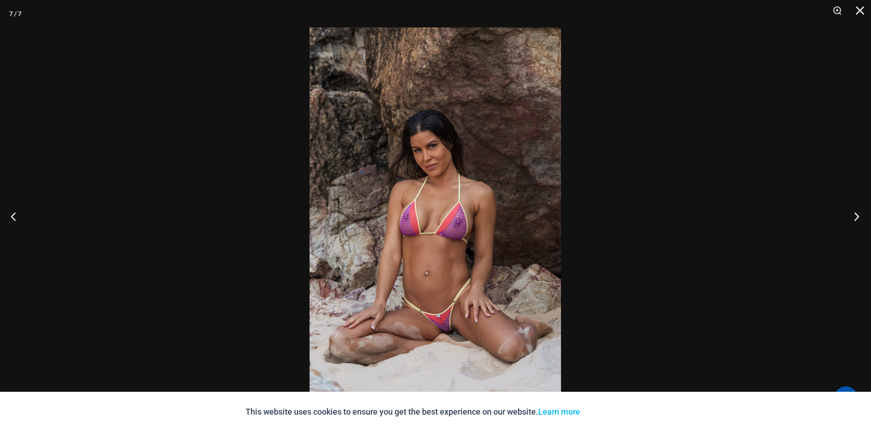
click at [854, 217] on button "Next" at bounding box center [854, 216] width 34 height 46
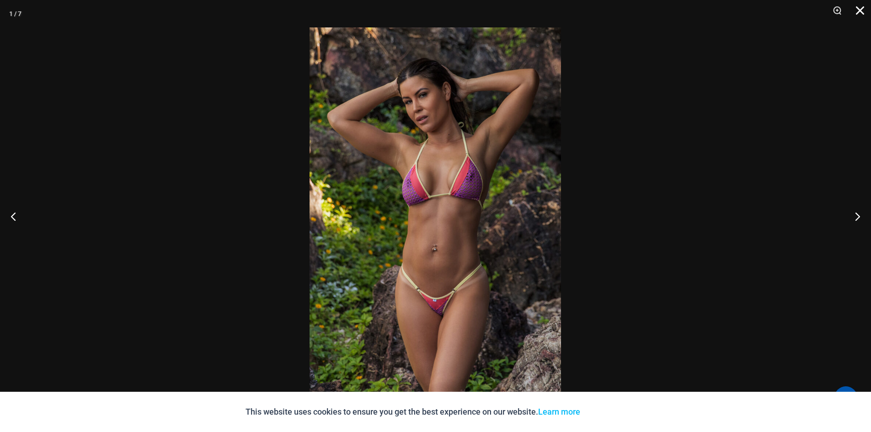
click at [860, 11] on button "Close" at bounding box center [857, 13] width 23 height 27
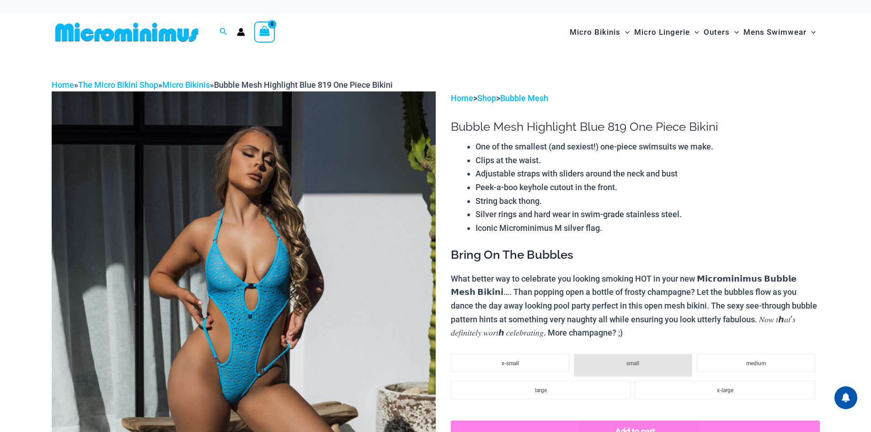
click at [199, 259] on img at bounding box center [244, 379] width 384 height 576
click at [203, 259] on img at bounding box center [244, 379] width 384 height 576
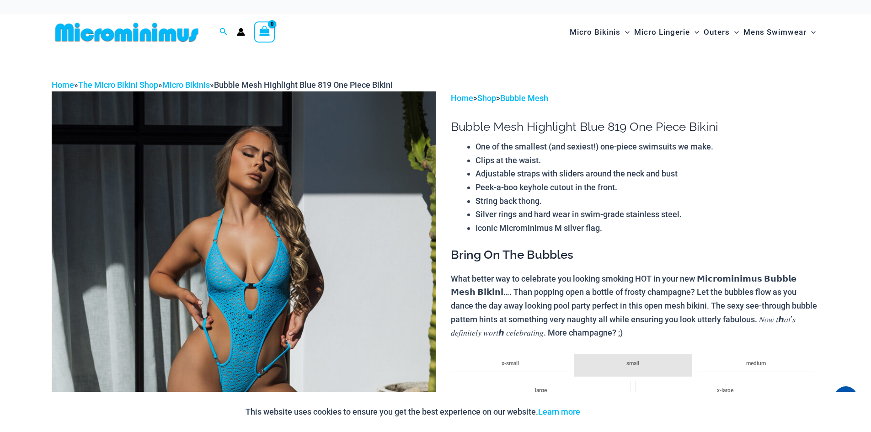
click at [219, 252] on div at bounding box center [435, 216] width 871 height 432
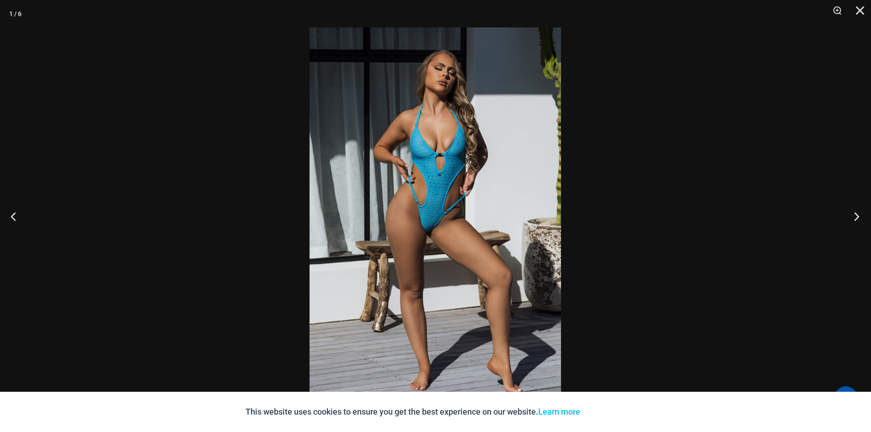
click at [862, 216] on button "Next" at bounding box center [854, 216] width 34 height 46
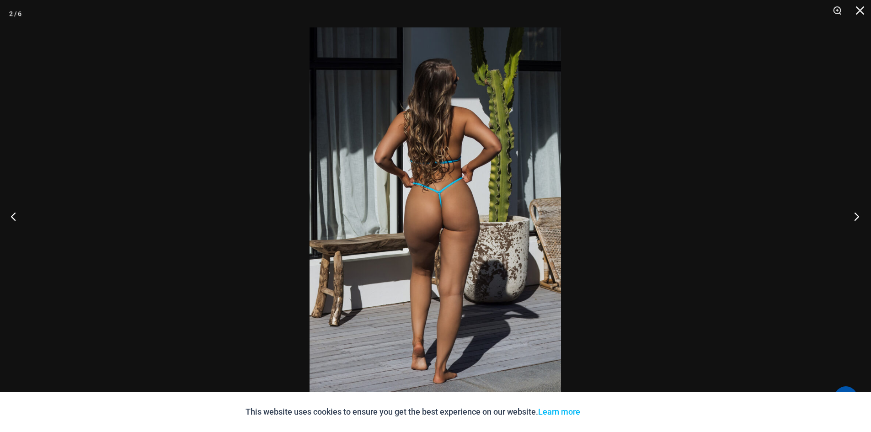
click at [862, 216] on button "Next" at bounding box center [854, 216] width 34 height 46
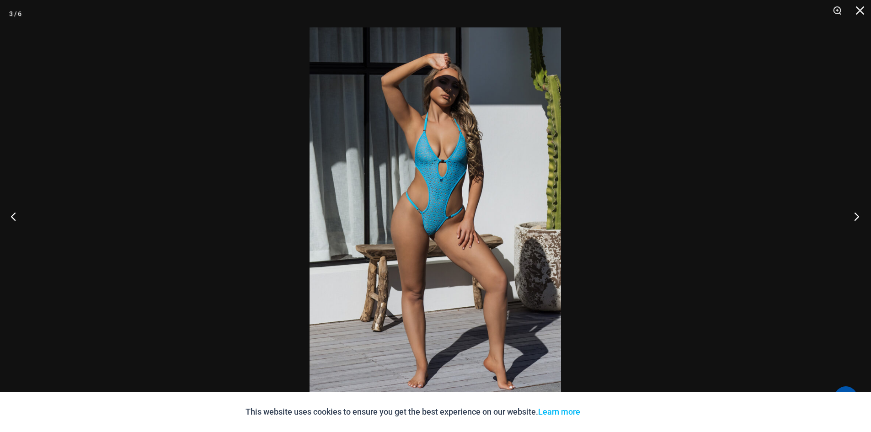
click at [861, 216] on button "Next" at bounding box center [854, 216] width 34 height 46
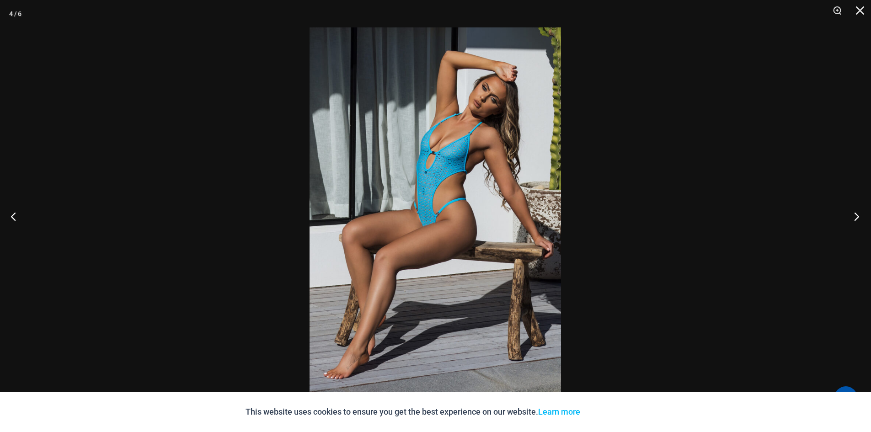
click at [861, 216] on button "Next" at bounding box center [854, 216] width 34 height 46
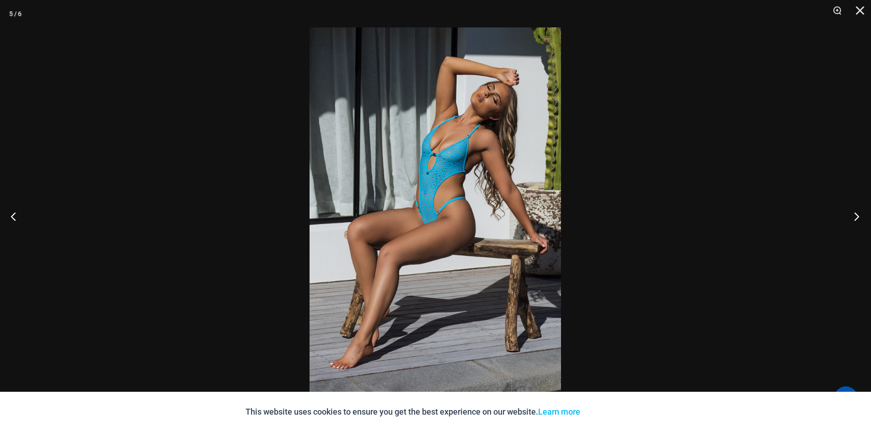
click at [861, 216] on button "Next" at bounding box center [854, 216] width 34 height 46
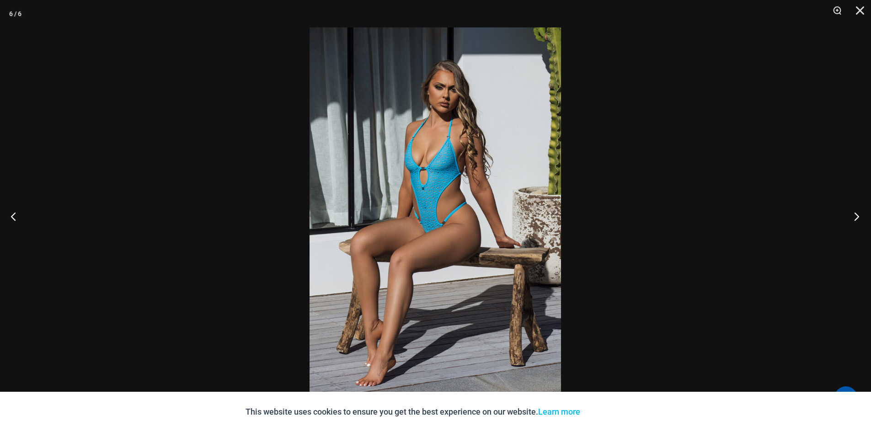
click at [861, 216] on button "Next" at bounding box center [854, 216] width 34 height 46
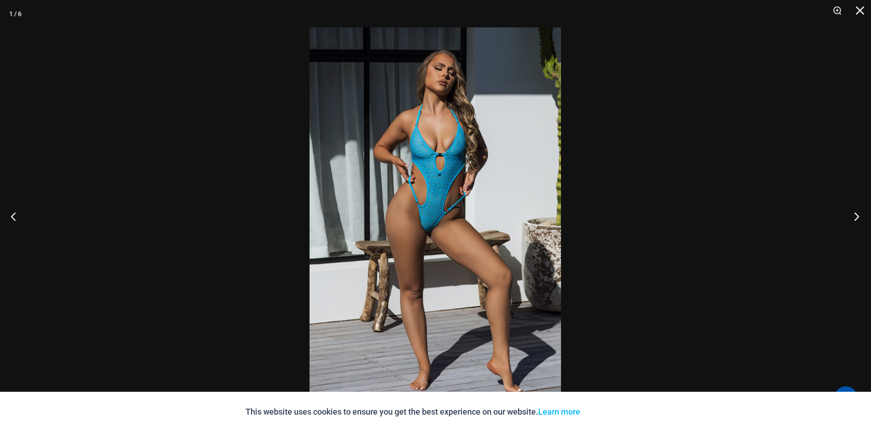
click at [861, 217] on button "Next" at bounding box center [854, 216] width 34 height 46
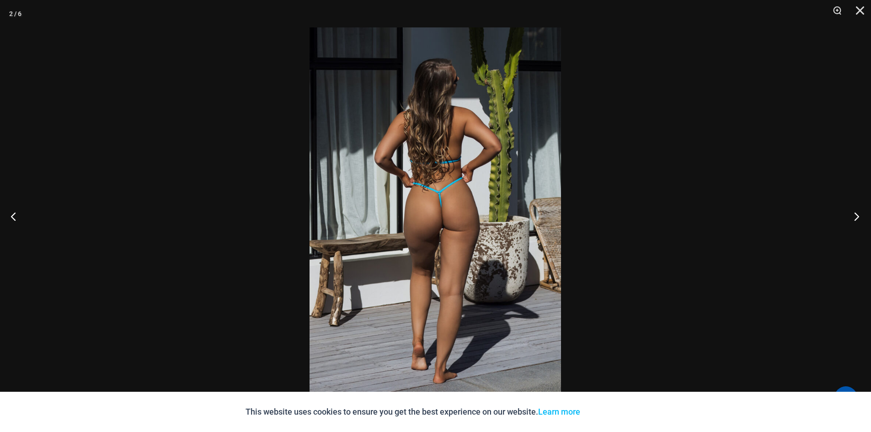
click at [861, 217] on button "Next" at bounding box center [854, 216] width 34 height 46
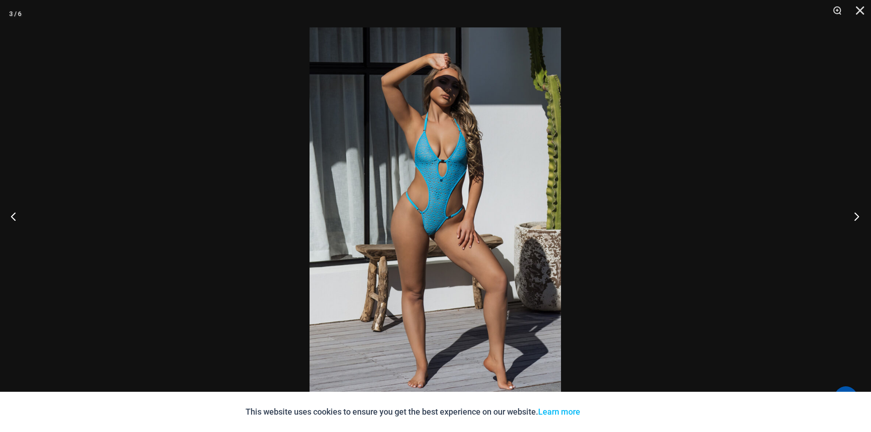
click at [861, 217] on button "Next" at bounding box center [854, 216] width 34 height 46
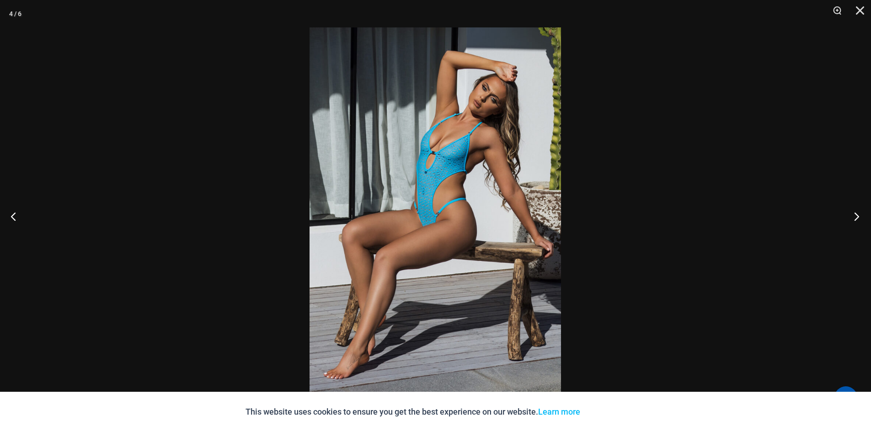
click at [861, 218] on button "Next" at bounding box center [854, 216] width 34 height 46
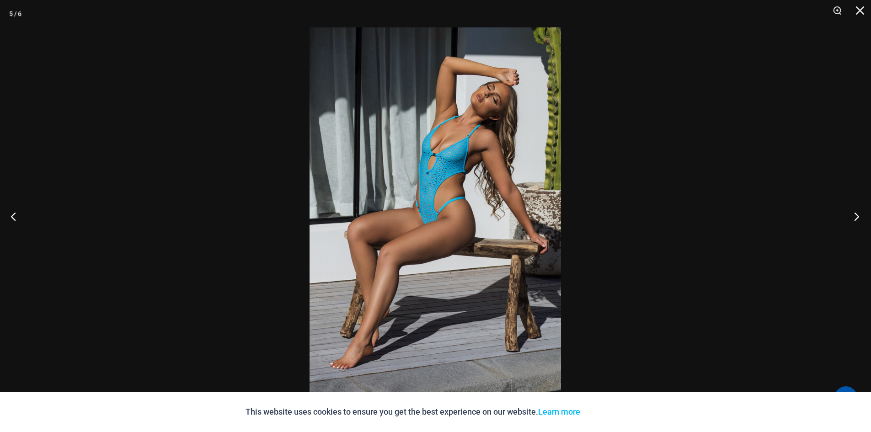
click at [861, 218] on button "Next" at bounding box center [854, 216] width 34 height 46
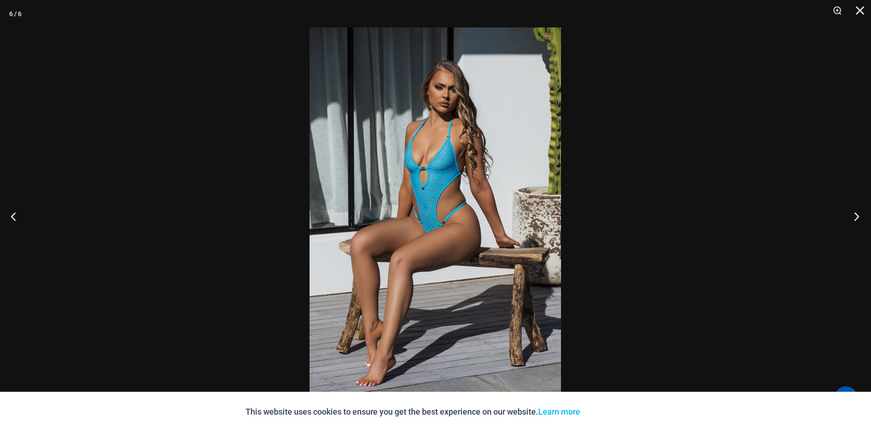
click at [861, 218] on button "Next" at bounding box center [854, 216] width 34 height 46
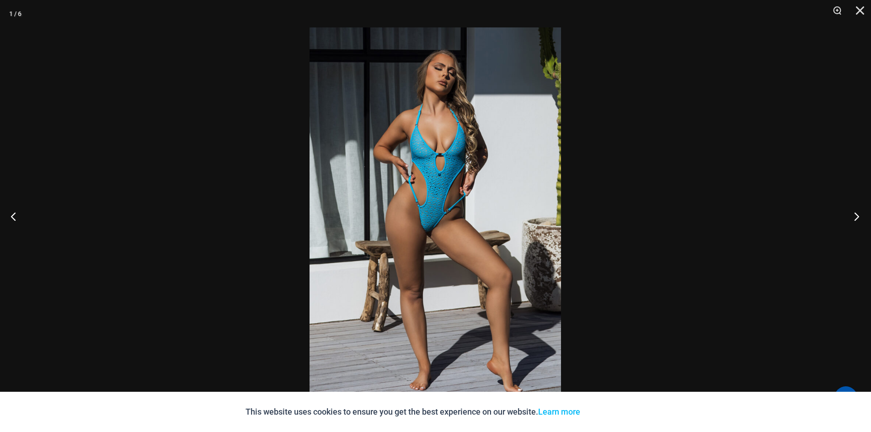
click at [861, 218] on button "Next" at bounding box center [854, 216] width 34 height 46
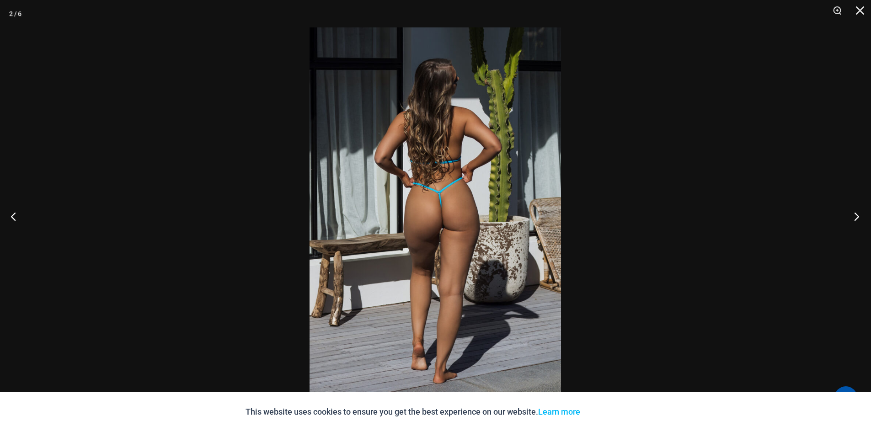
click at [861, 218] on button "Next" at bounding box center [854, 216] width 34 height 46
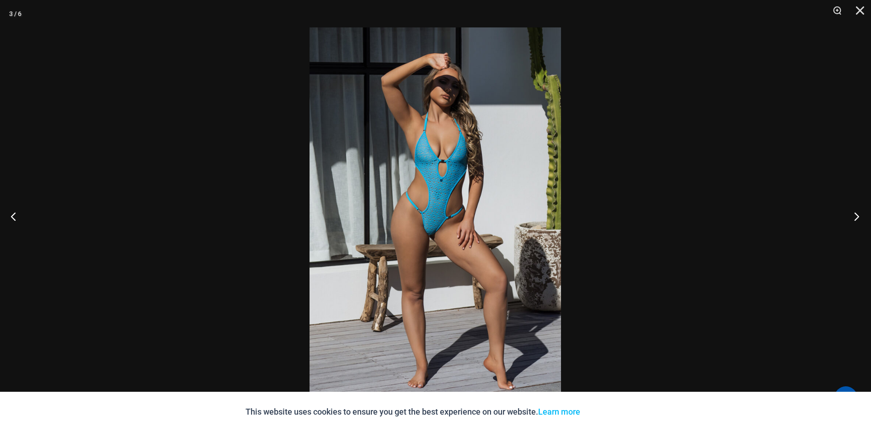
click at [861, 217] on button "Next" at bounding box center [854, 216] width 34 height 46
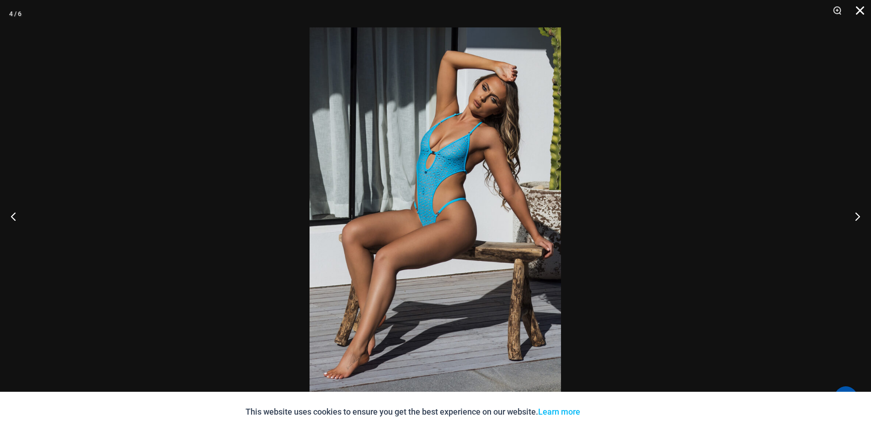
click at [859, 7] on button "Close" at bounding box center [857, 13] width 23 height 27
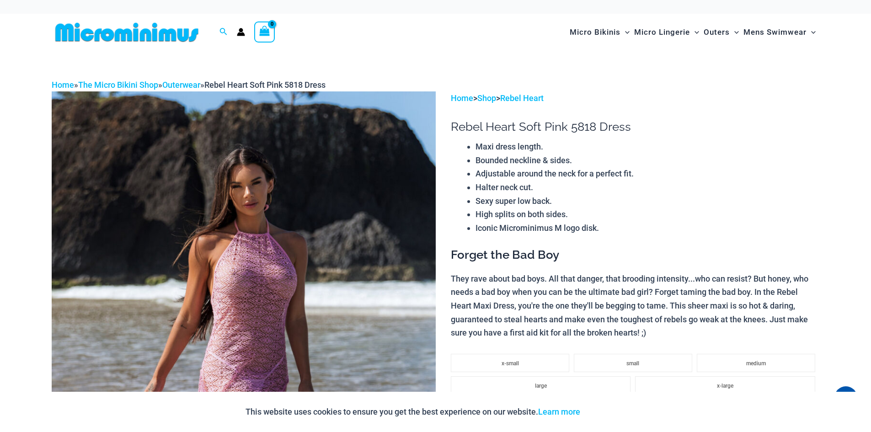
click at [305, 299] on img at bounding box center [244, 379] width 384 height 576
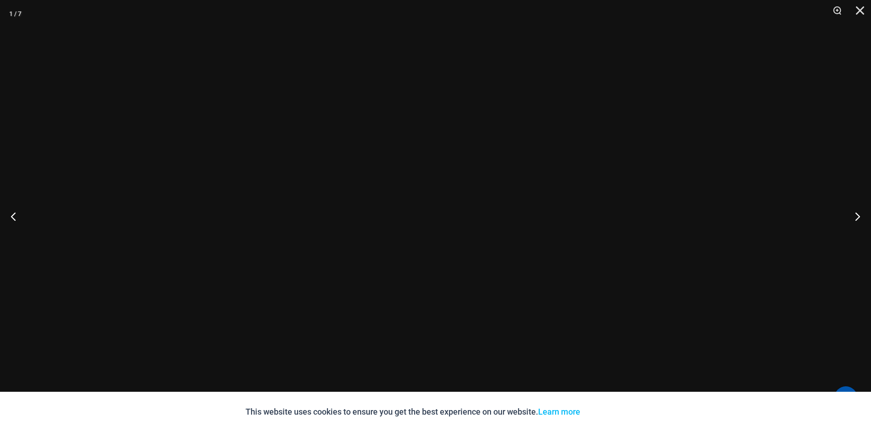
click at [306, 297] on div at bounding box center [435, 216] width 871 height 432
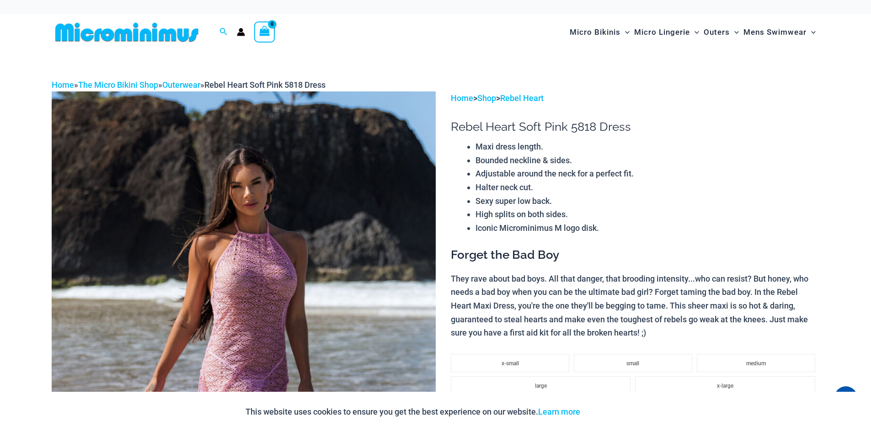
click at [327, 281] on img at bounding box center [244, 379] width 384 height 576
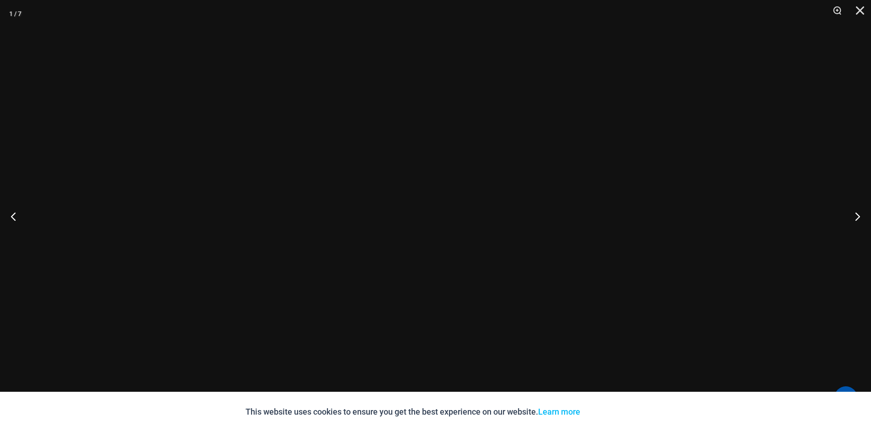
click at [305, 282] on div at bounding box center [435, 216] width 871 height 432
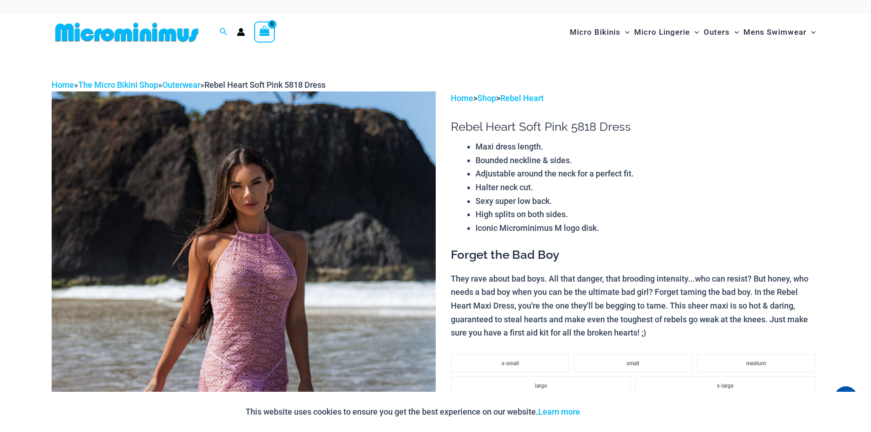
click at [305, 281] on img at bounding box center [244, 379] width 384 height 576
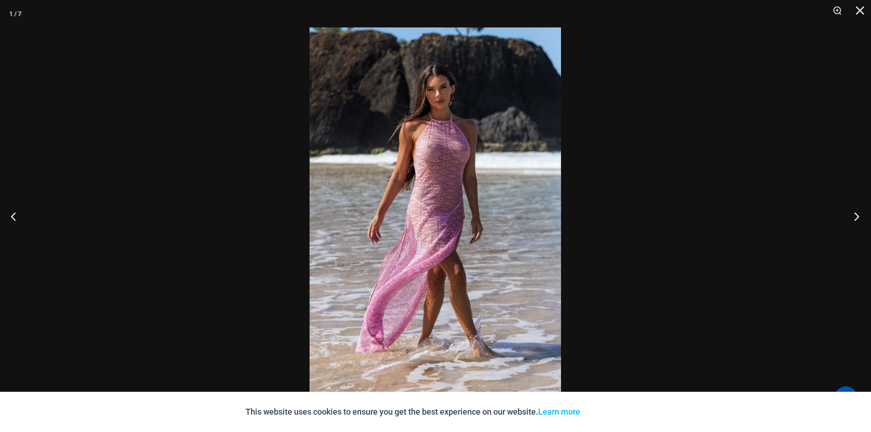
click at [854, 214] on button "Next" at bounding box center [854, 216] width 34 height 46
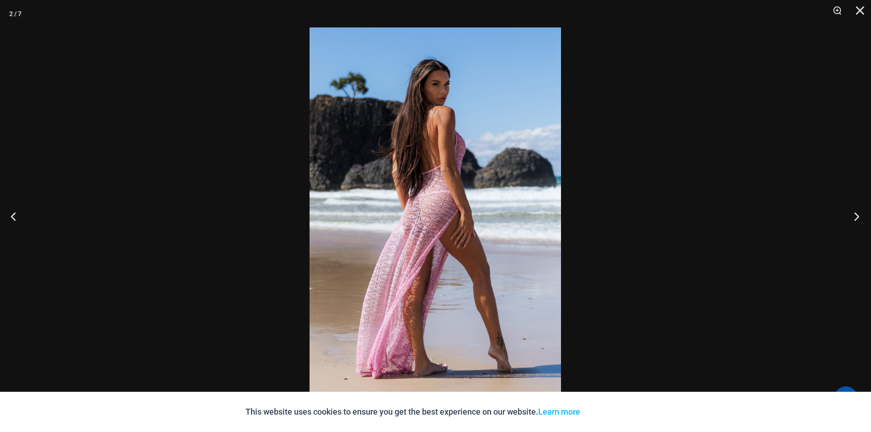
click at [853, 214] on button "Next" at bounding box center [854, 216] width 34 height 46
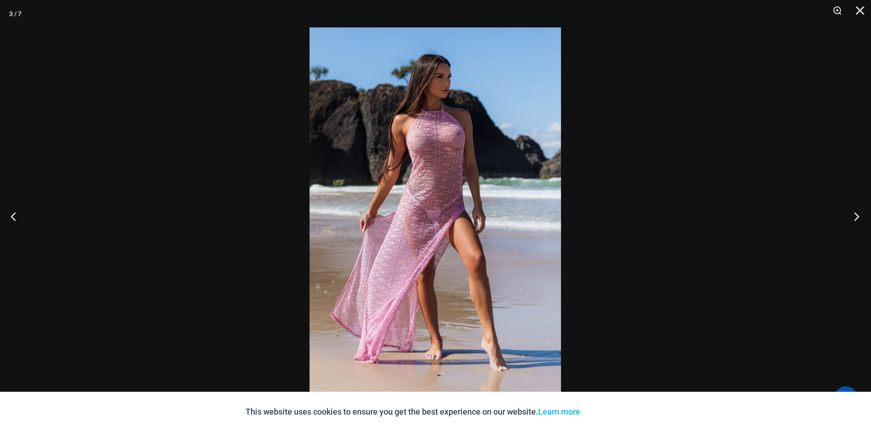
click at [850, 214] on button "Next" at bounding box center [854, 216] width 34 height 46
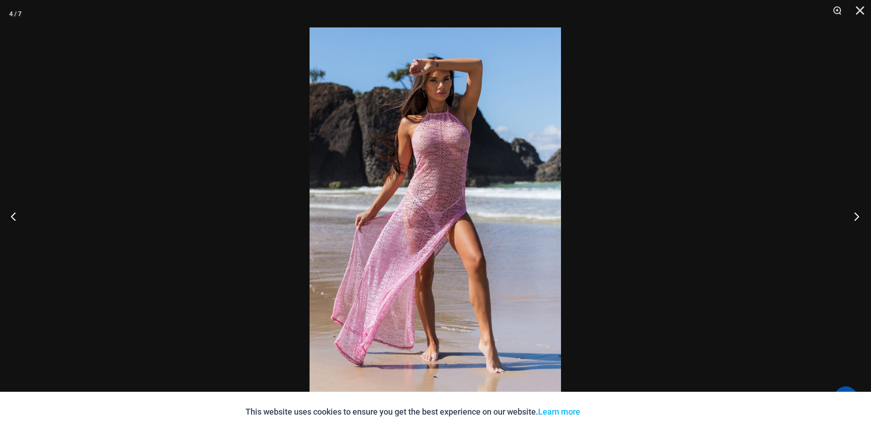
click at [849, 214] on button "Next" at bounding box center [854, 216] width 34 height 46
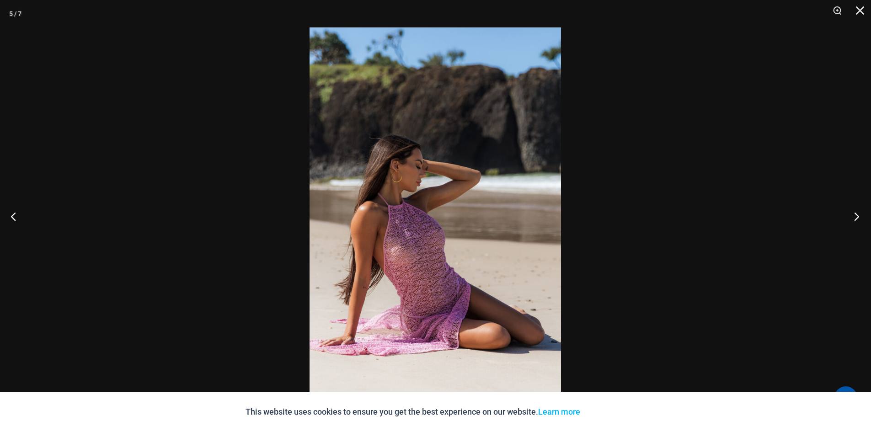
click at [846, 214] on button "Next" at bounding box center [854, 216] width 34 height 46
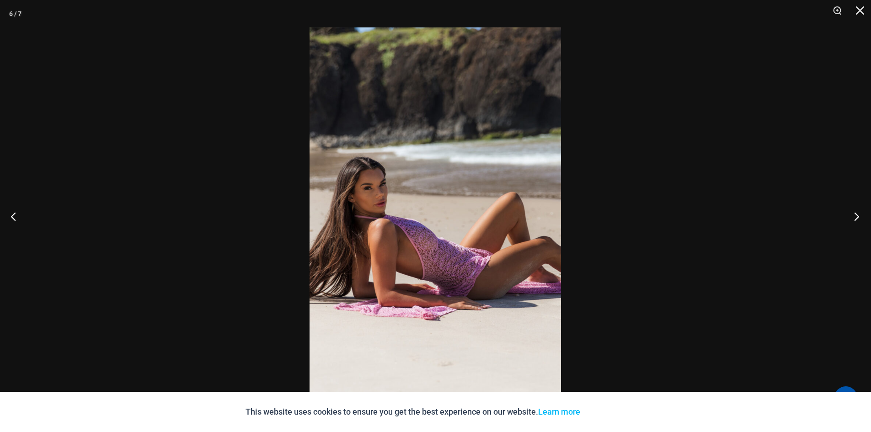
click at [845, 214] on button "Next" at bounding box center [854, 216] width 34 height 46
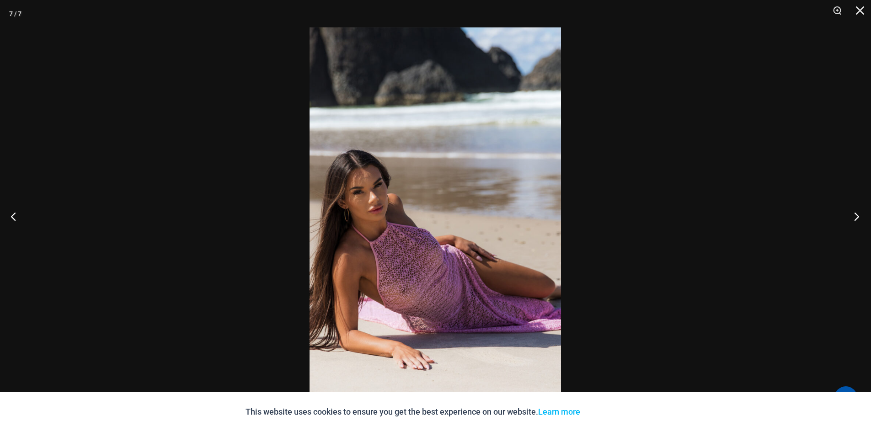
click at [844, 214] on button "Next" at bounding box center [854, 216] width 34 height 46
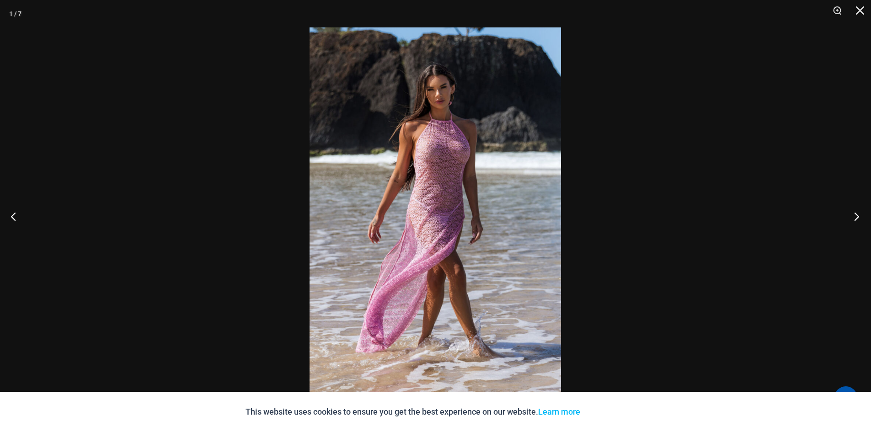
click at [844, 215] on button "Next" at bounding box center [854, 216] width 34 height 46
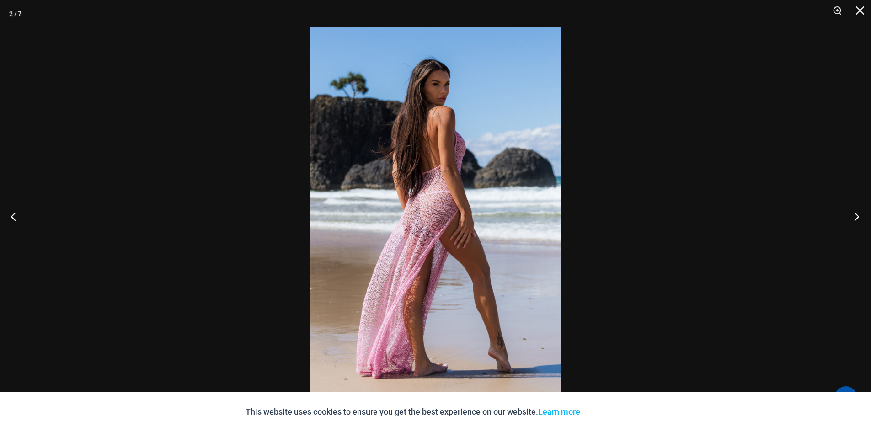
click at [842, 215] on button "Next" at bounding box center [854, 216] width 34 height 46
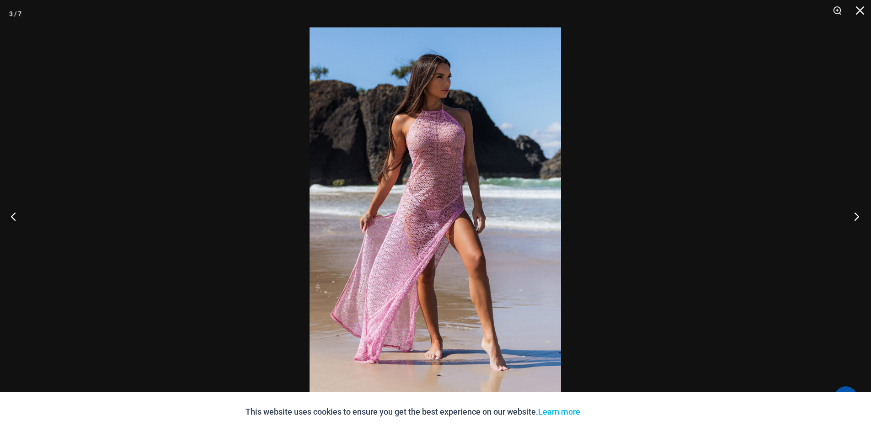
click at [841, 215] on button "Next" at bounding box center [854, 216] width 34 height 46
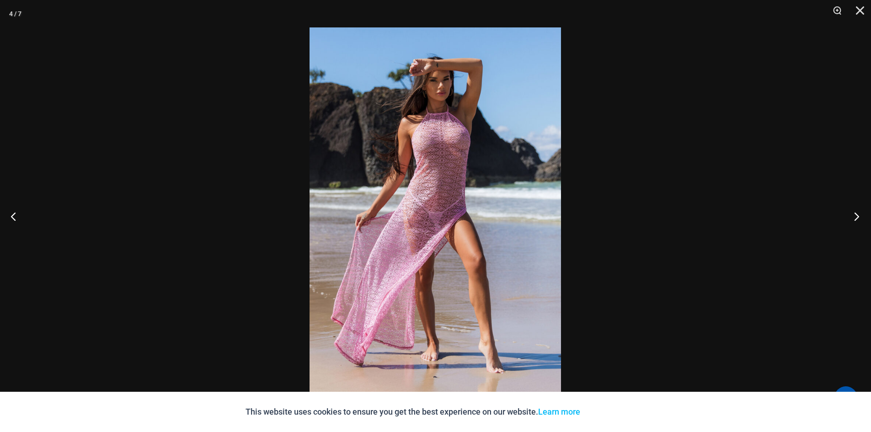
click at [840, 215] on button "Next" at bounding box center [854, 216] width 34 height 46
click at [837, 213] on button "Next" at bounding box center [854, 216] width 34 height 46
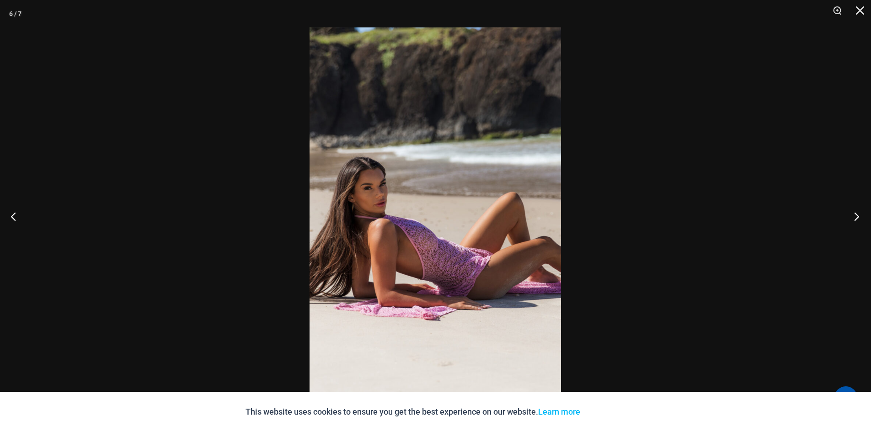
click at [837, 213] on button "Next" at bounding box center [854, 216] width 34 height 46
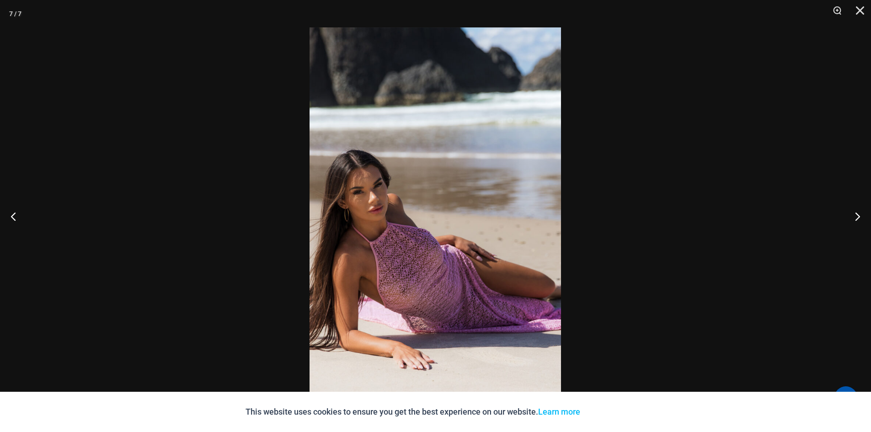
click at [836, 211] on div at bounding box center [435, 216] width 871 height 432
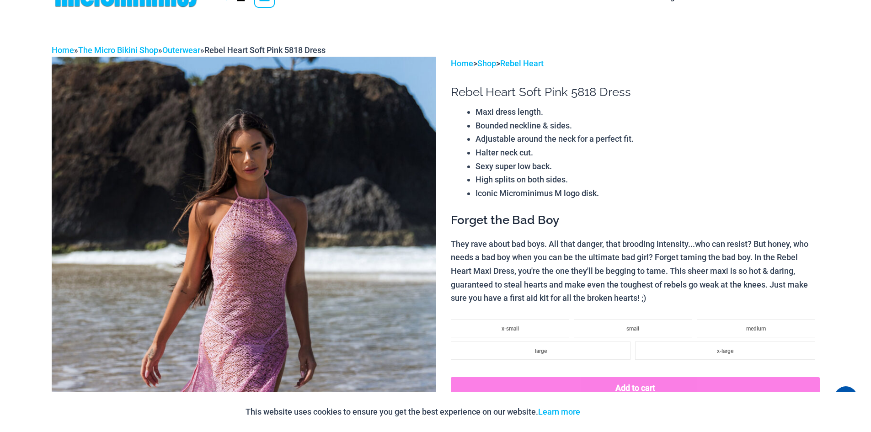
scroll to position [42, 0]
